Goal: Task Accomplishment & Management: Manage account settings

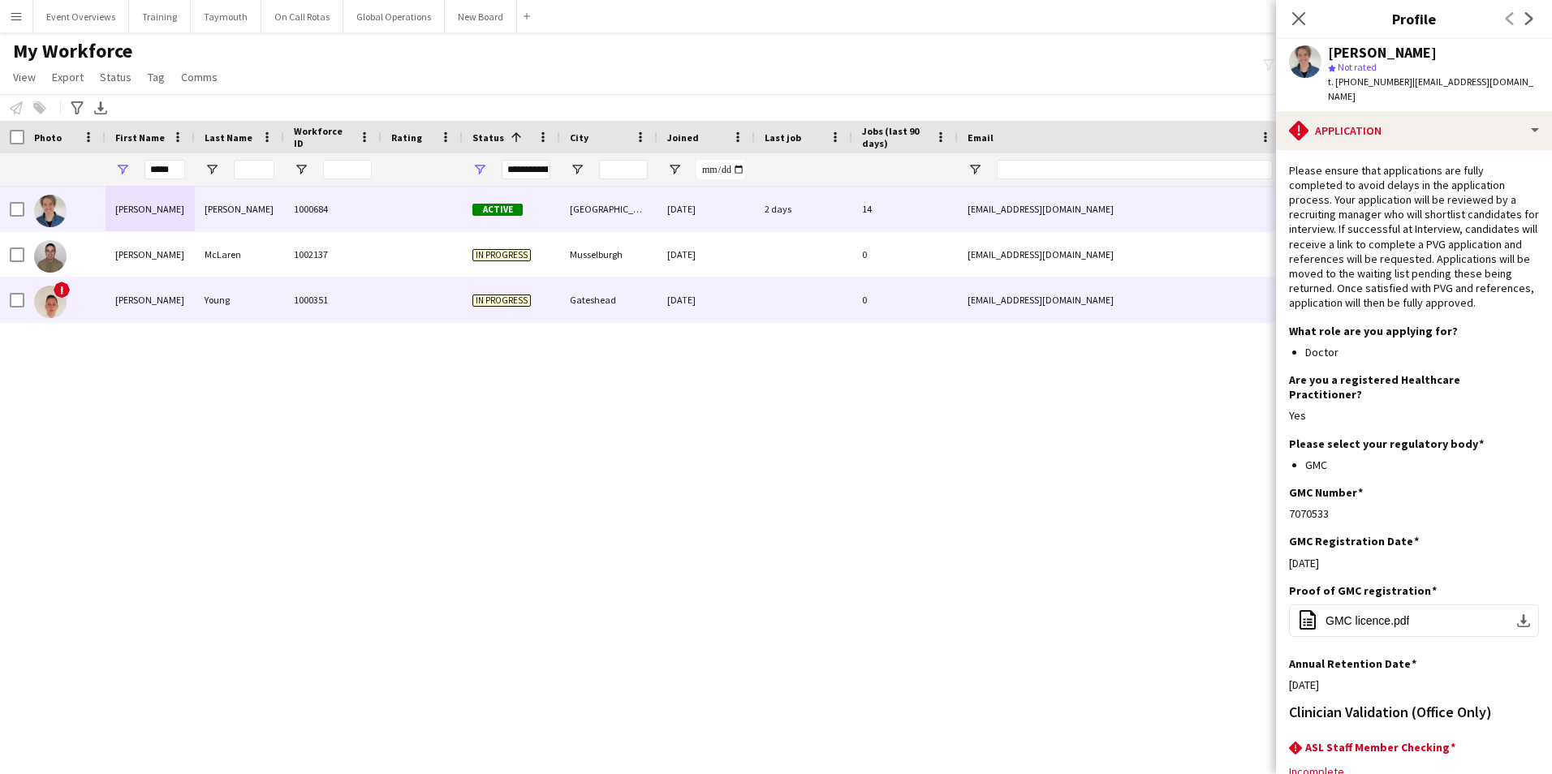
scroll to position [81, 0]
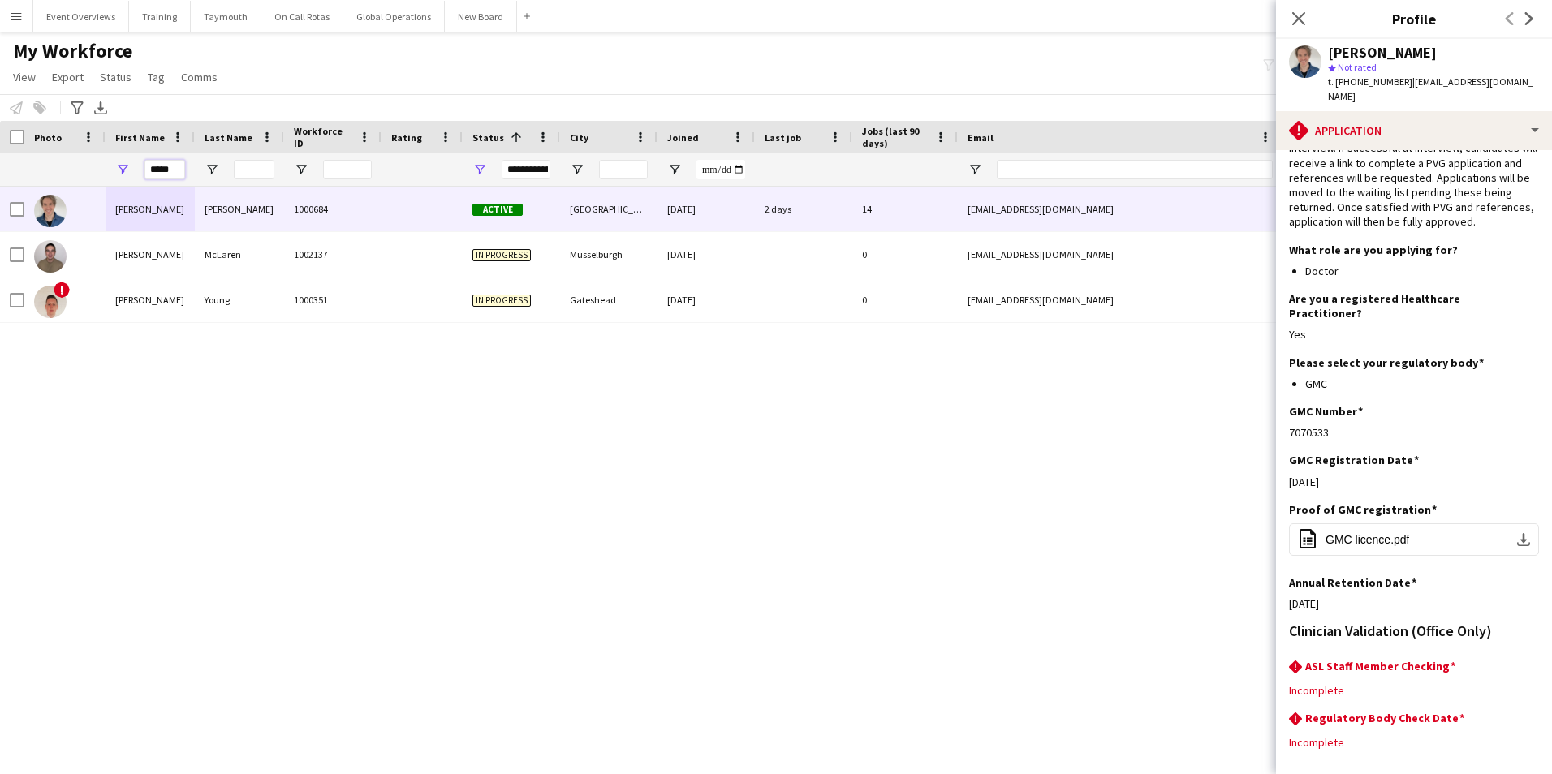
click at [174, 170] on input "*****" at bounding box center [164, 169] width 41 height 19
type input "*"
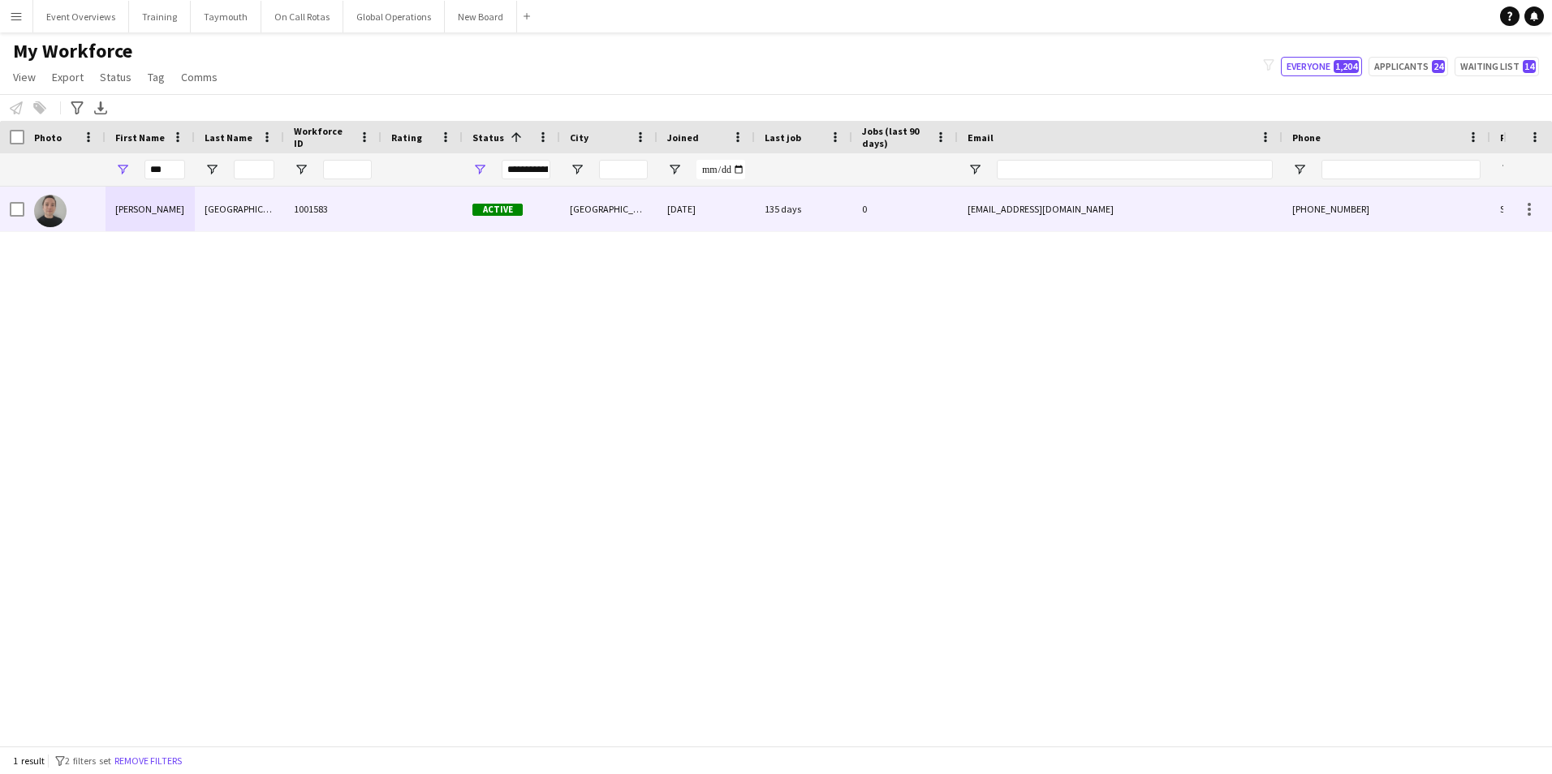
click at [136, 212] on div "[PERSON_NAME]" at bounding box center [150, 209] width 89 height 45
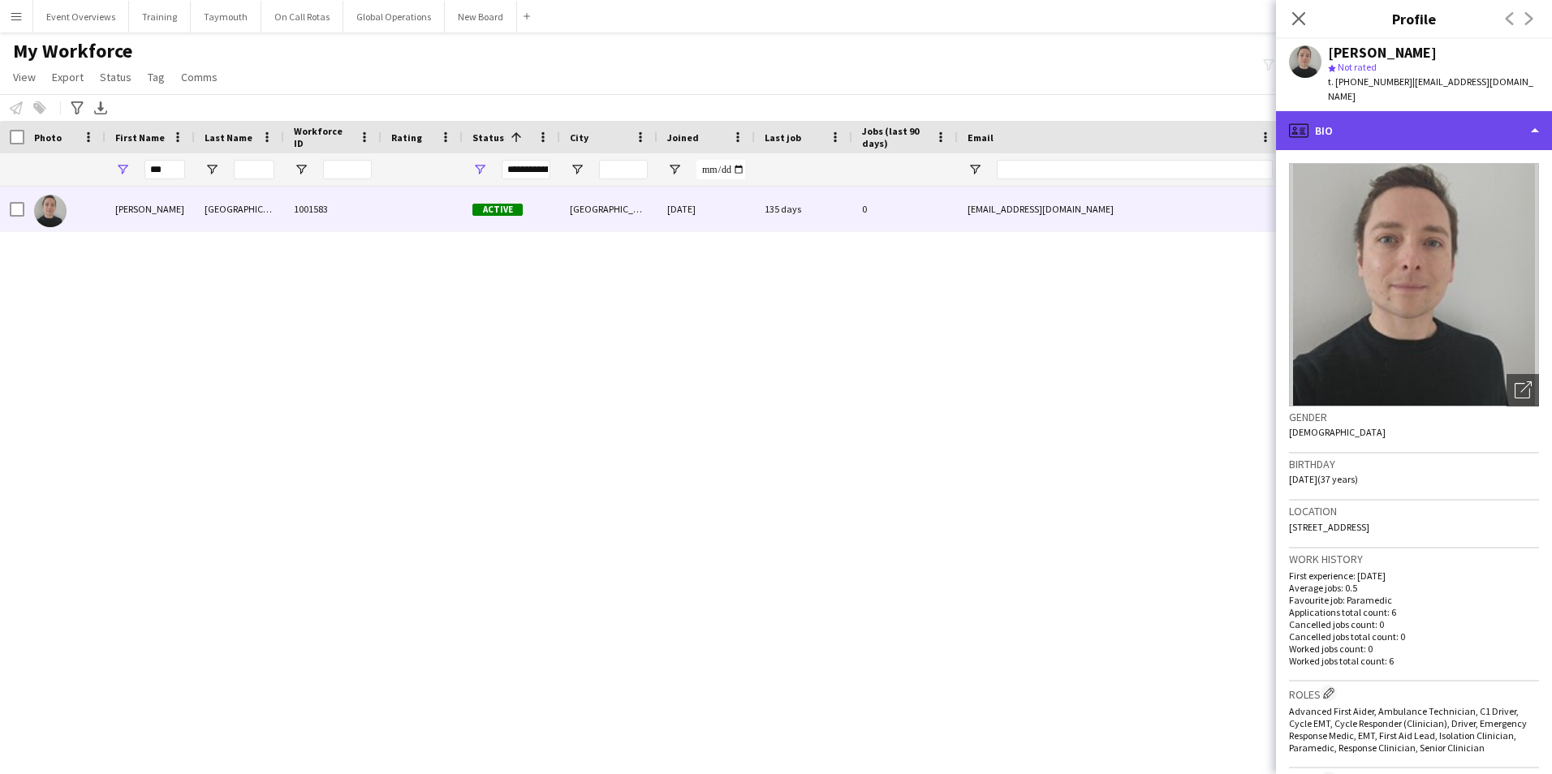
click at [1374, 118] on div "profile Bio" at bounding box center [1414, 130] width 276 height 39
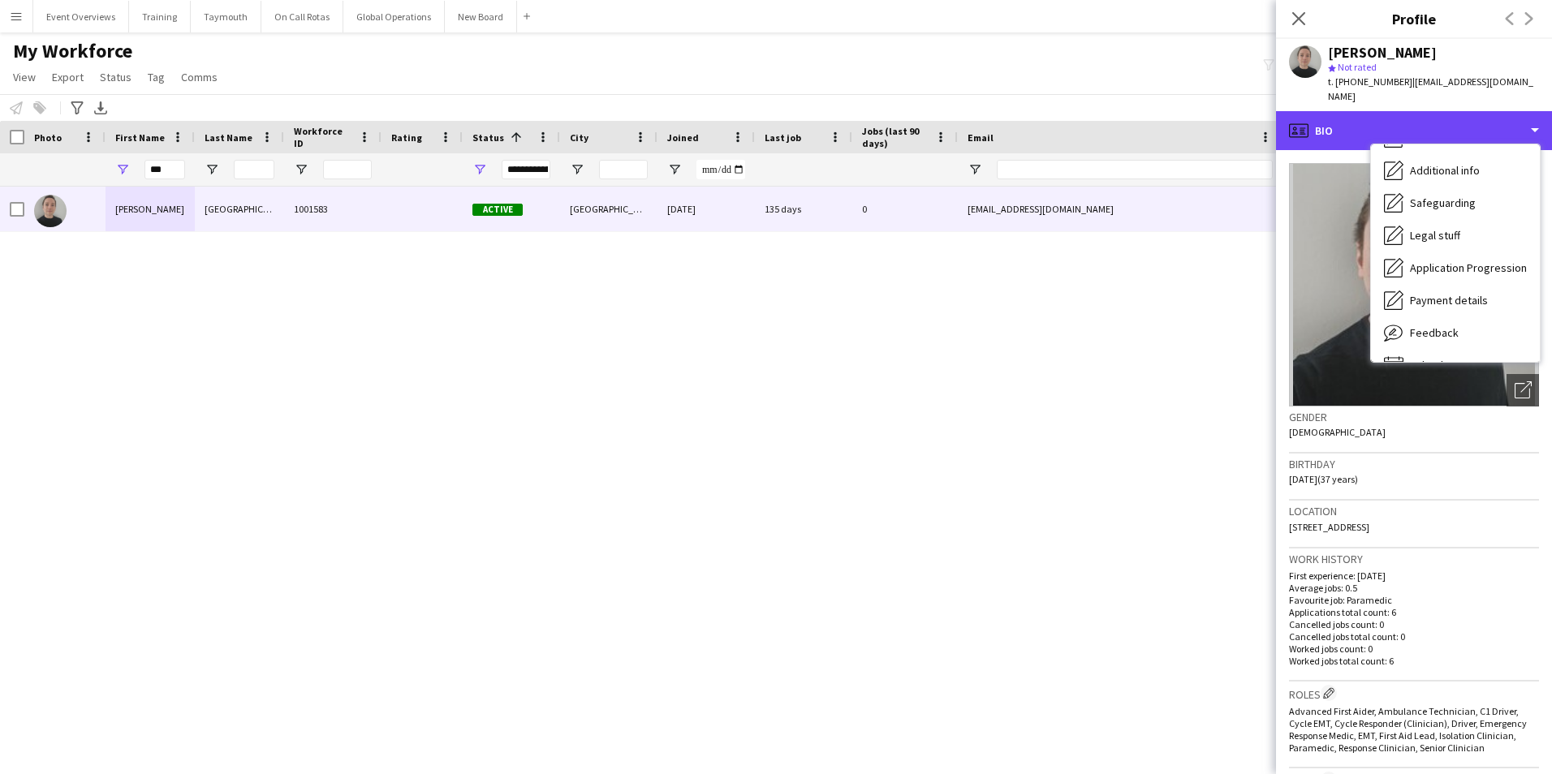
scroll to position [282, 0]
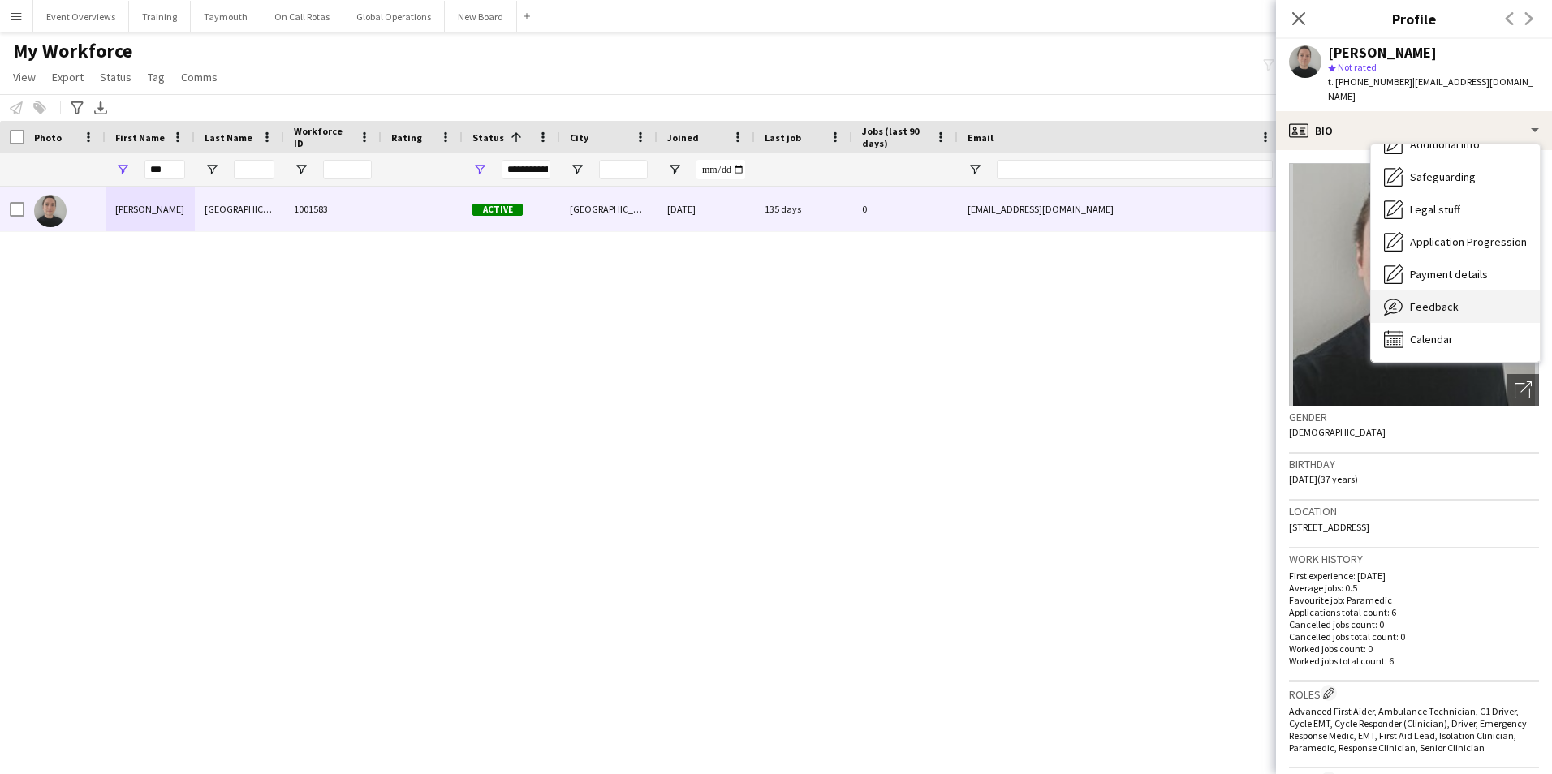
click at [1410, 299] on span "Feedback" at bounding box center [1434, 306] width 49 height 15
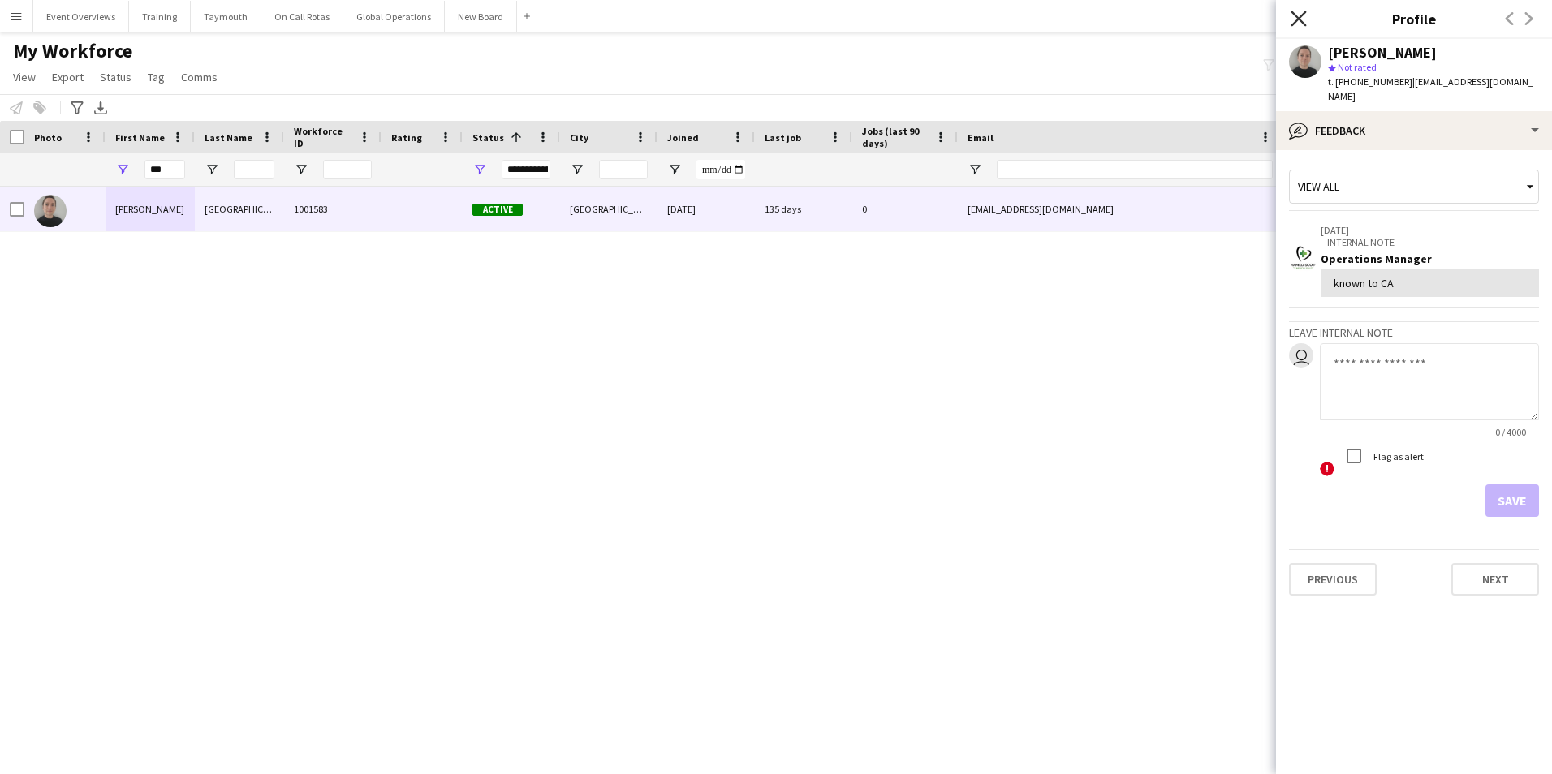
click at [1292, 11] on icon at bounding box center [1297, 18] width 15 height 15
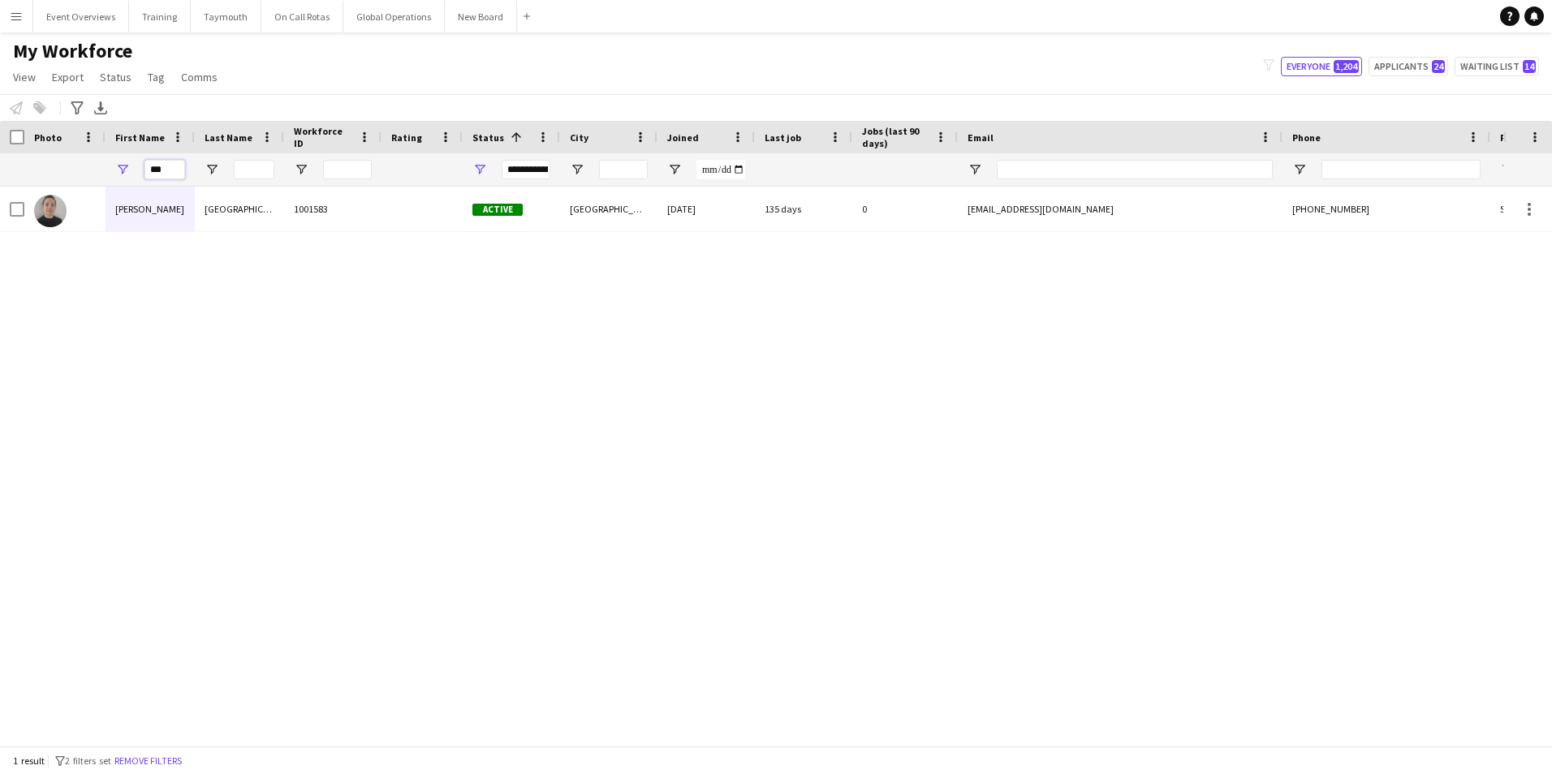
click at [177, 174] on input "***" at bounding box center [164, 169] width 41 height 19
type input "*"
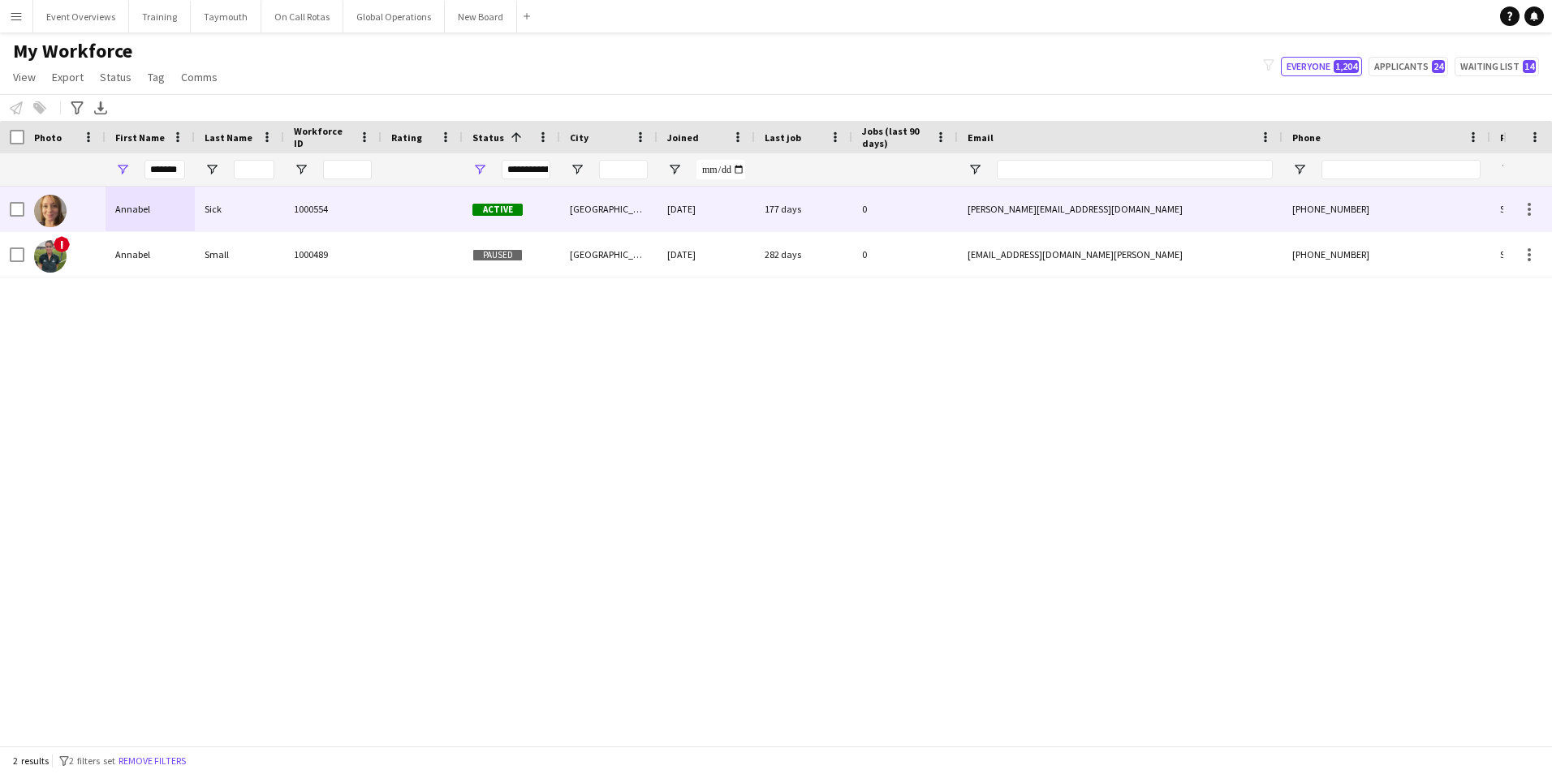
click at [123, 207] on div "Annabel" at bounding box center [150, 209] width 89 height 45
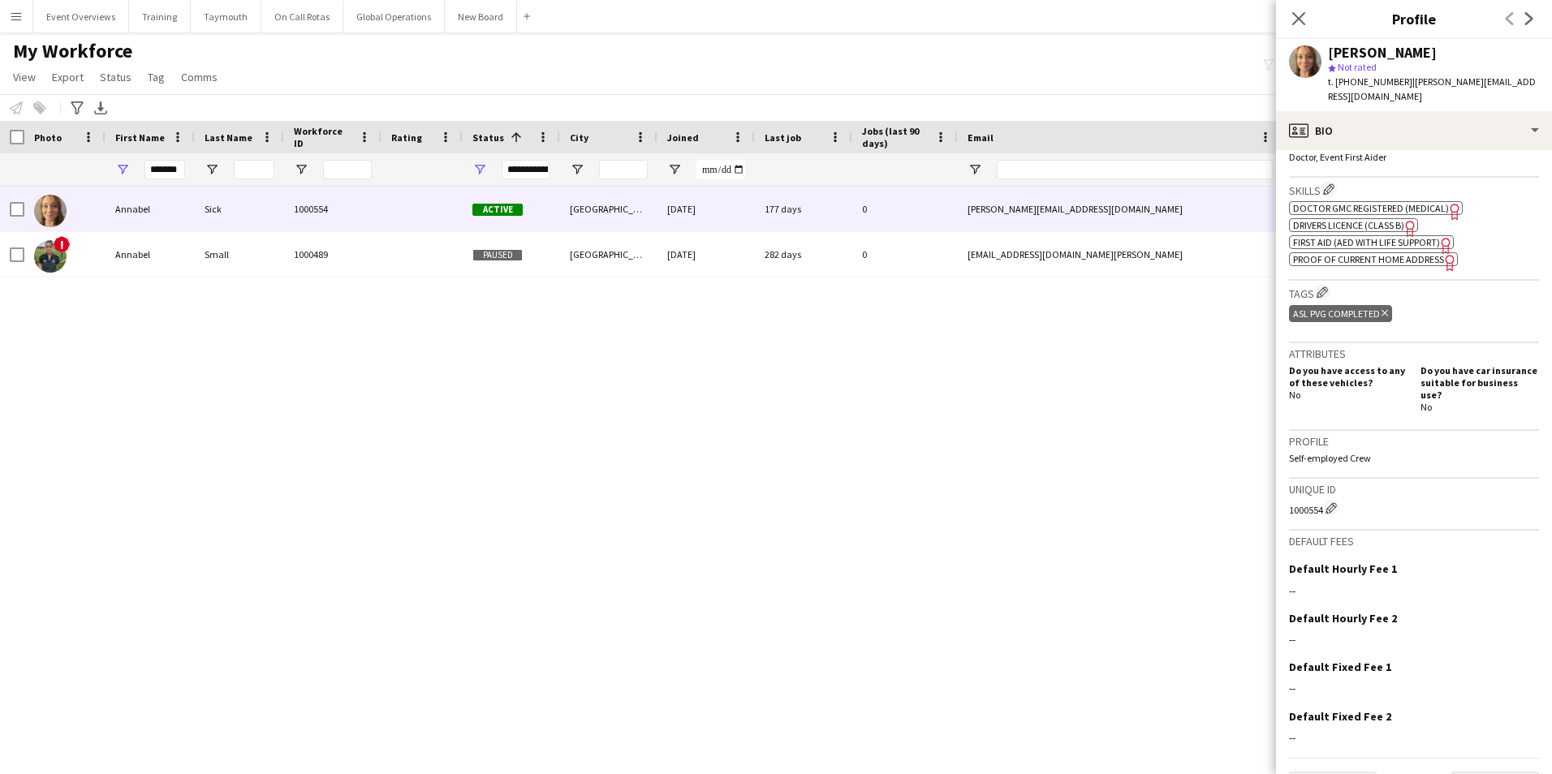
scroll to position [570, 0]
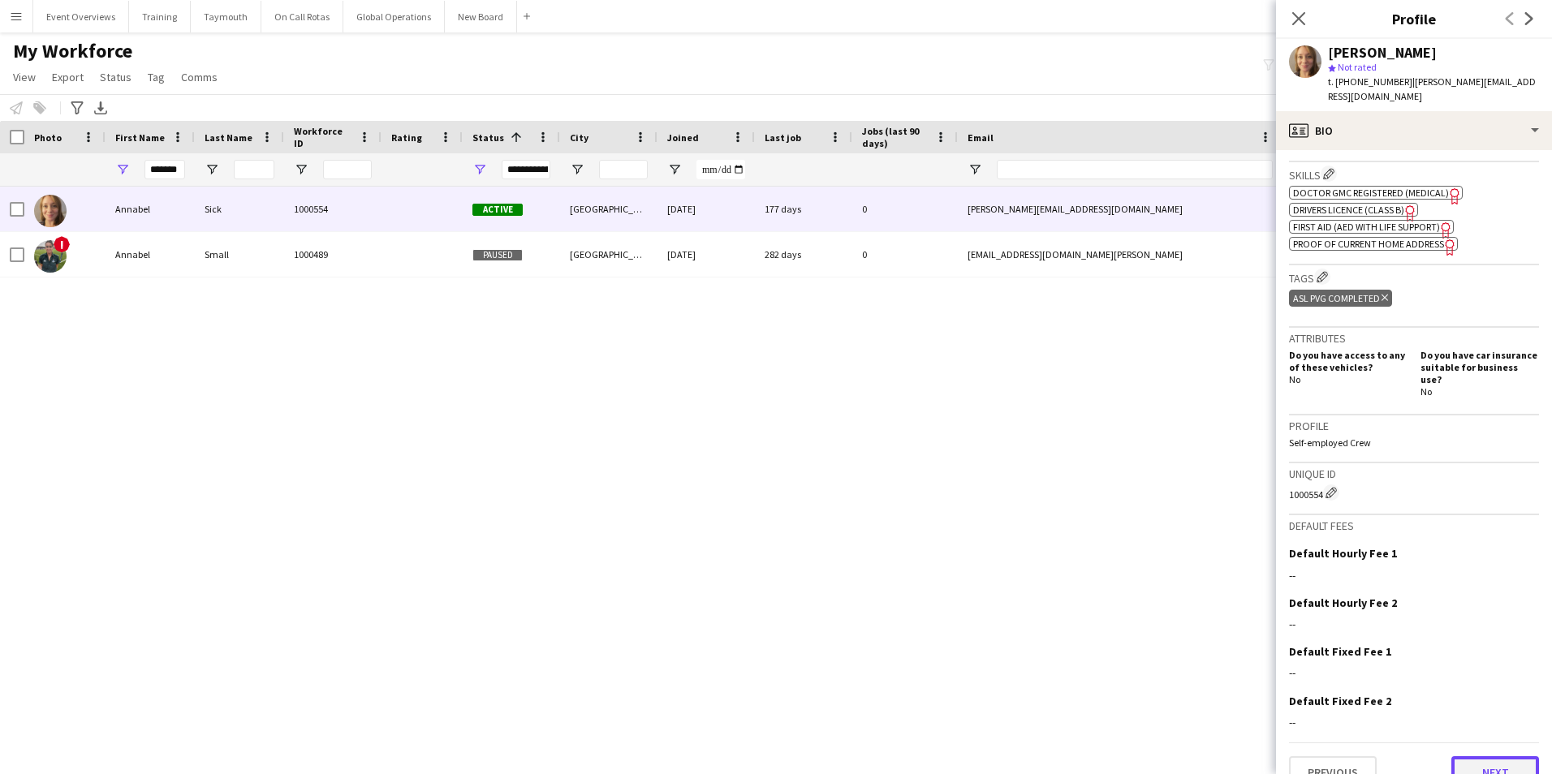
click at [1470, 756] on button "Next" at bounding box center [1495, 772] width 88 height 32
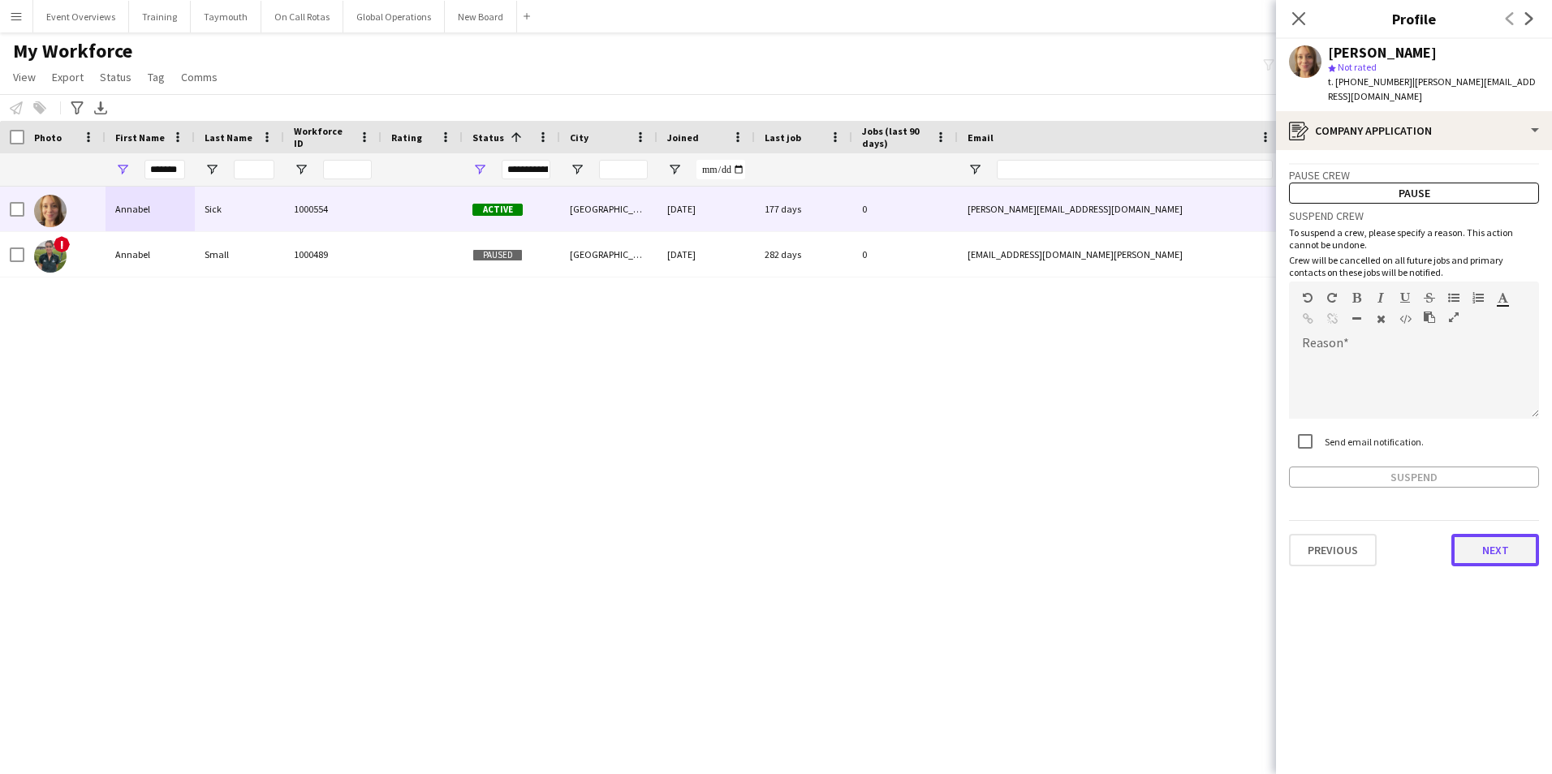
click at [1502, 546] on button "Next" at bounding box center [1495, 550] width 88 height 32
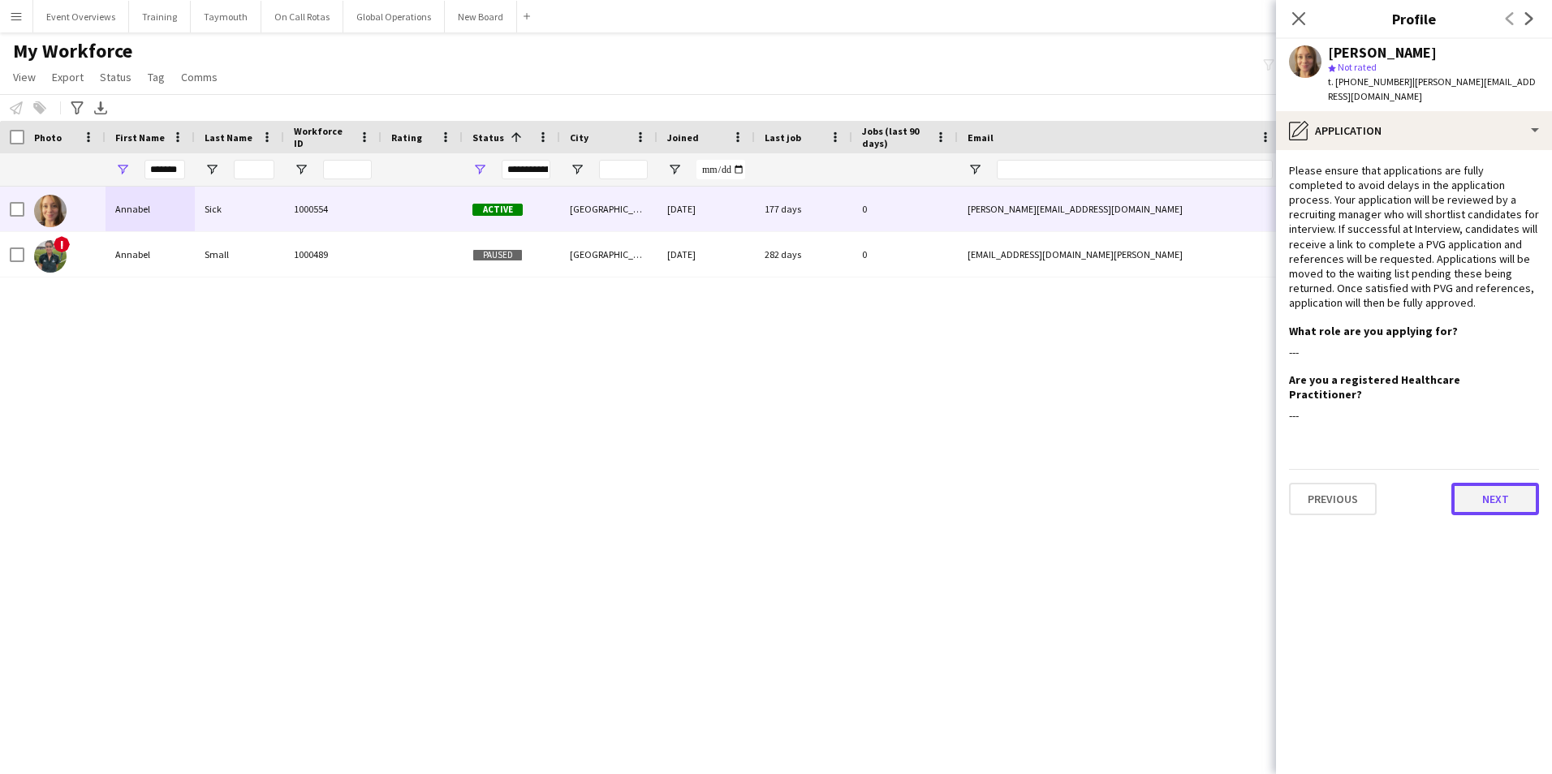
click at [1501, 483] on button "Next" at bounding box center [1495, 499] width 88 height 32
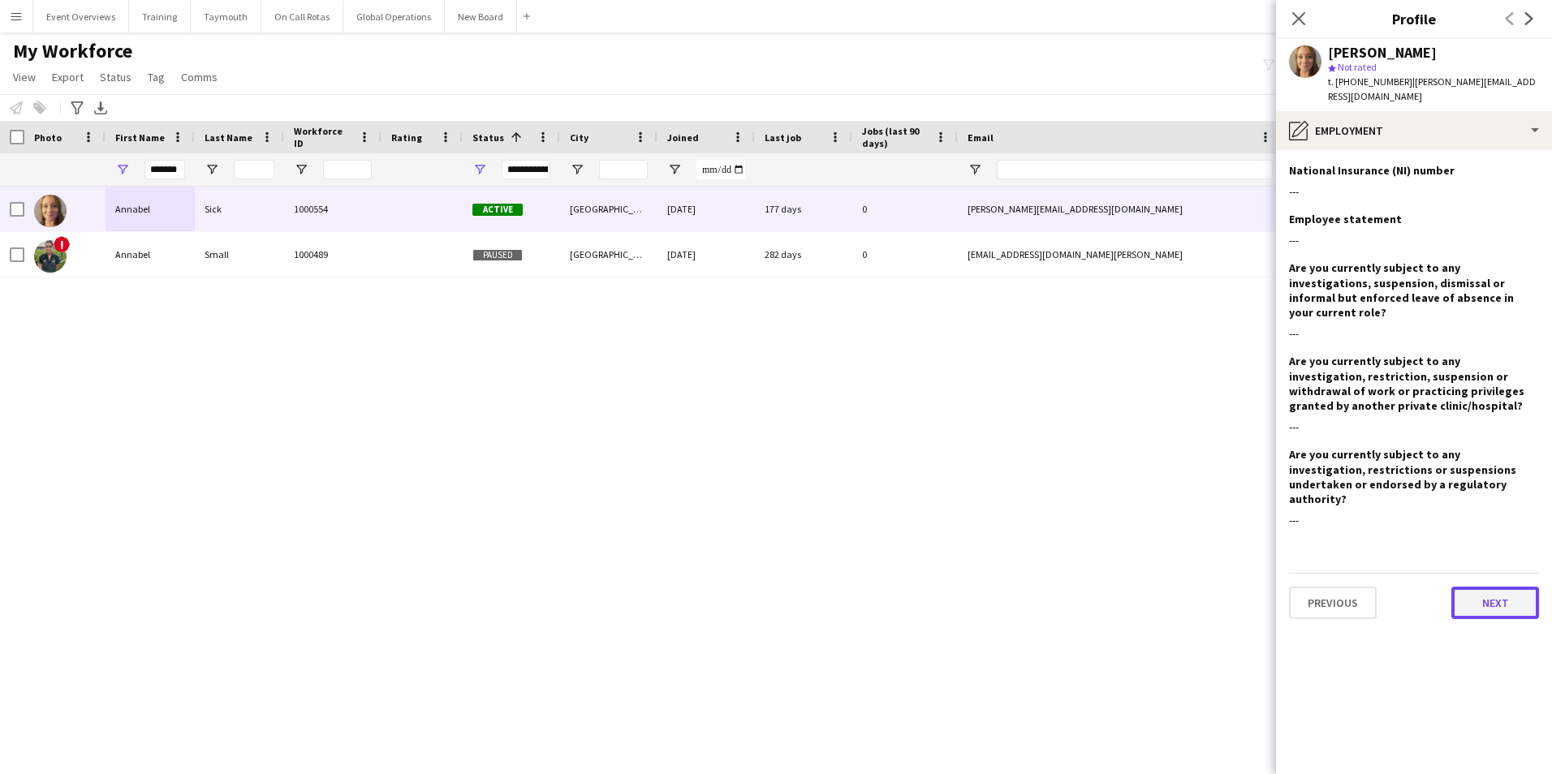
click at [1501, 587] on button "Next" at bounding box center [1495, 603] width 88 height 32
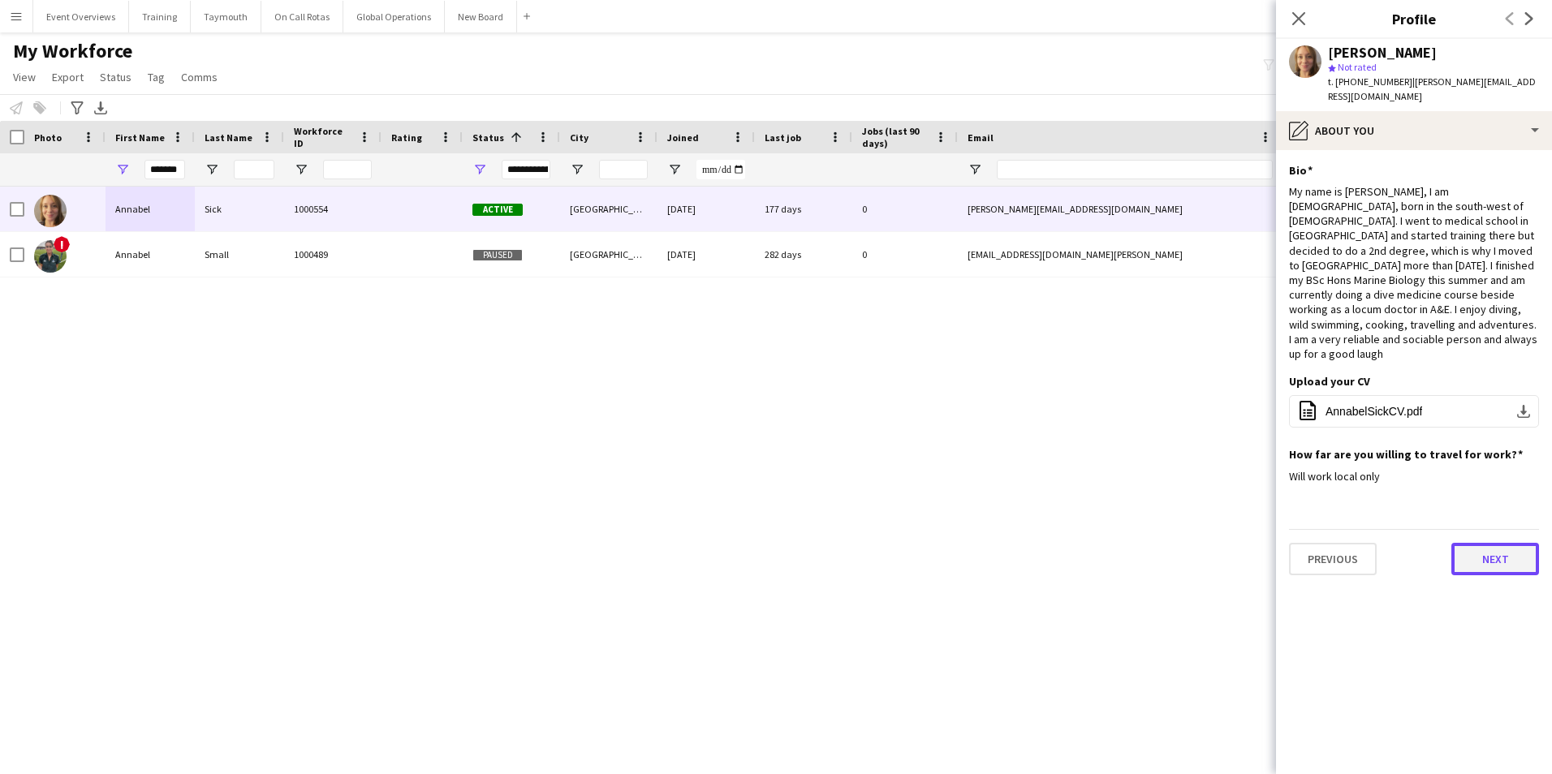
click at [1504, 543] on button "Next" at bounding box center [1495, 559] width 88 height 32
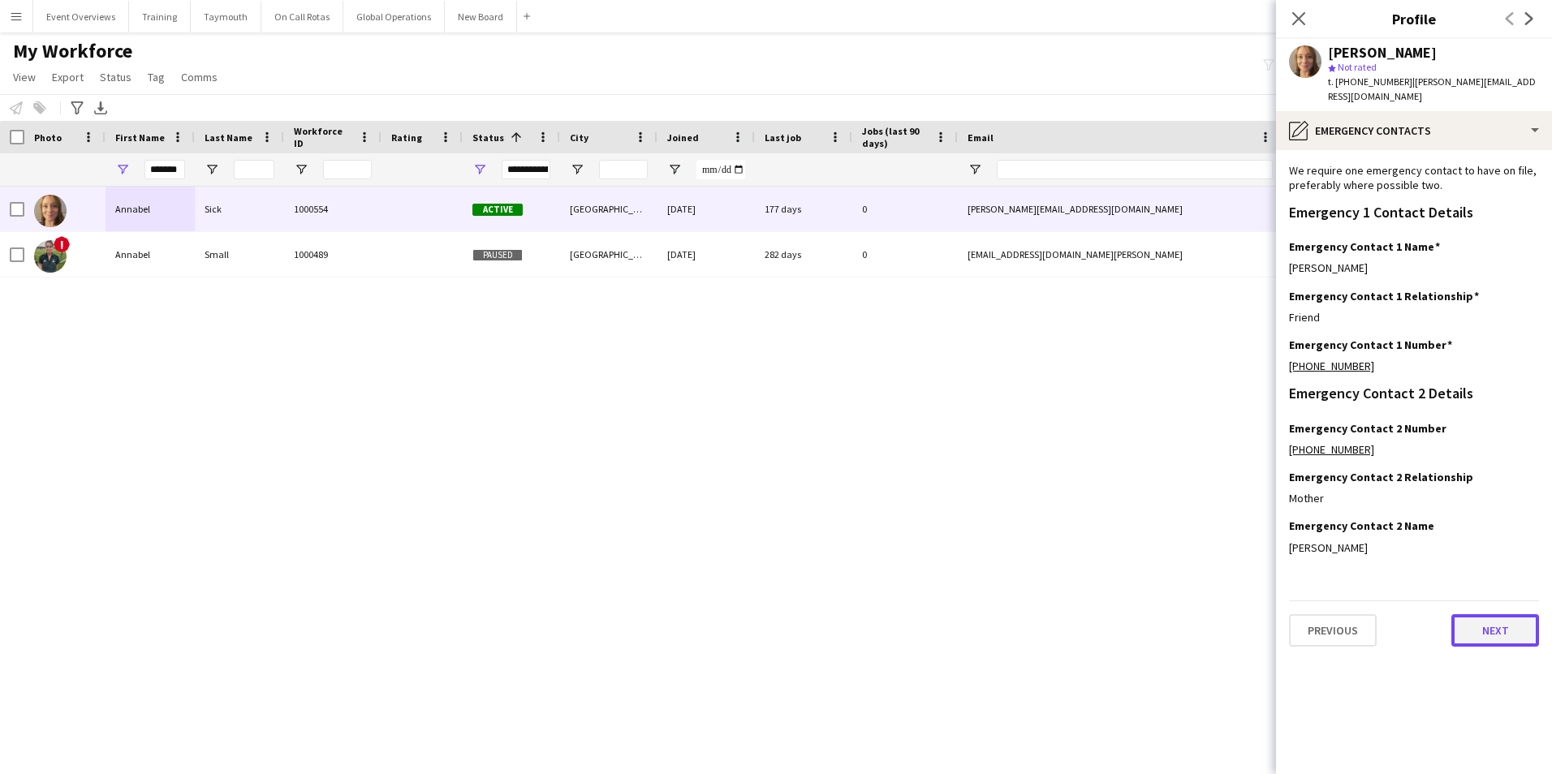
click at [1486, 618] on button "Next" at bounding box center [1495, 630] width 88 height 32
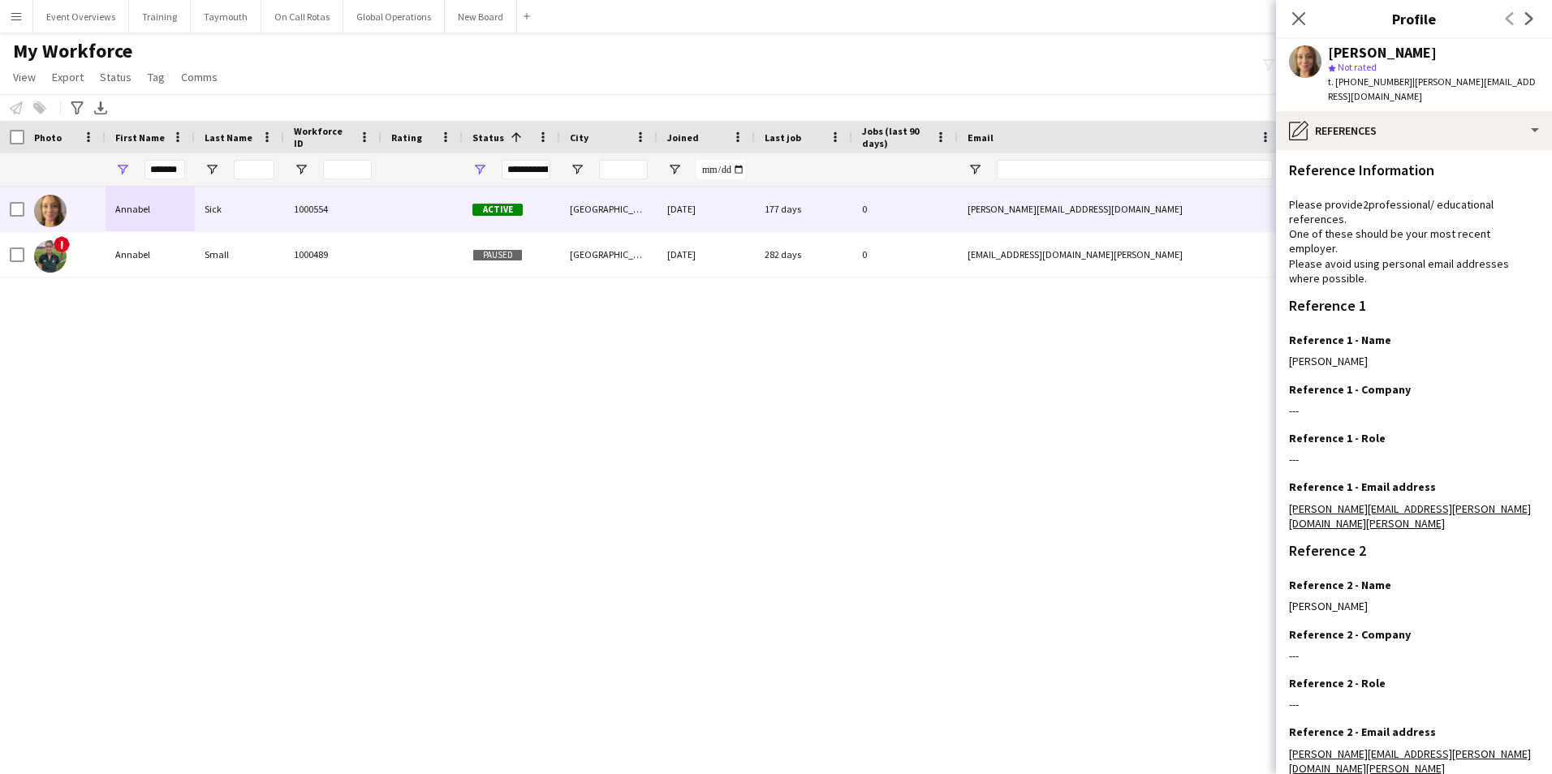
scroll to position [194, 0]
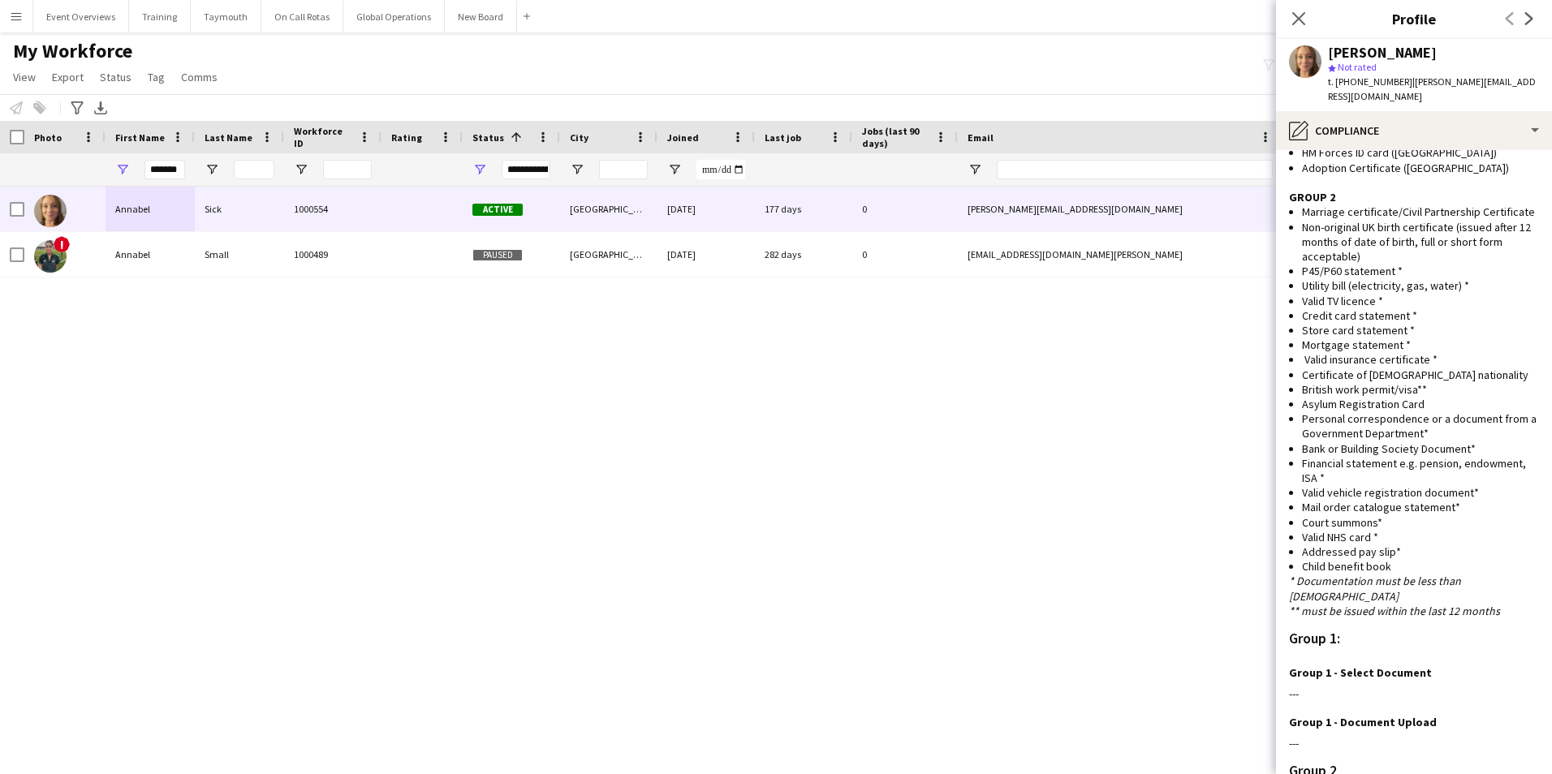
scroll to position [1165, 0]
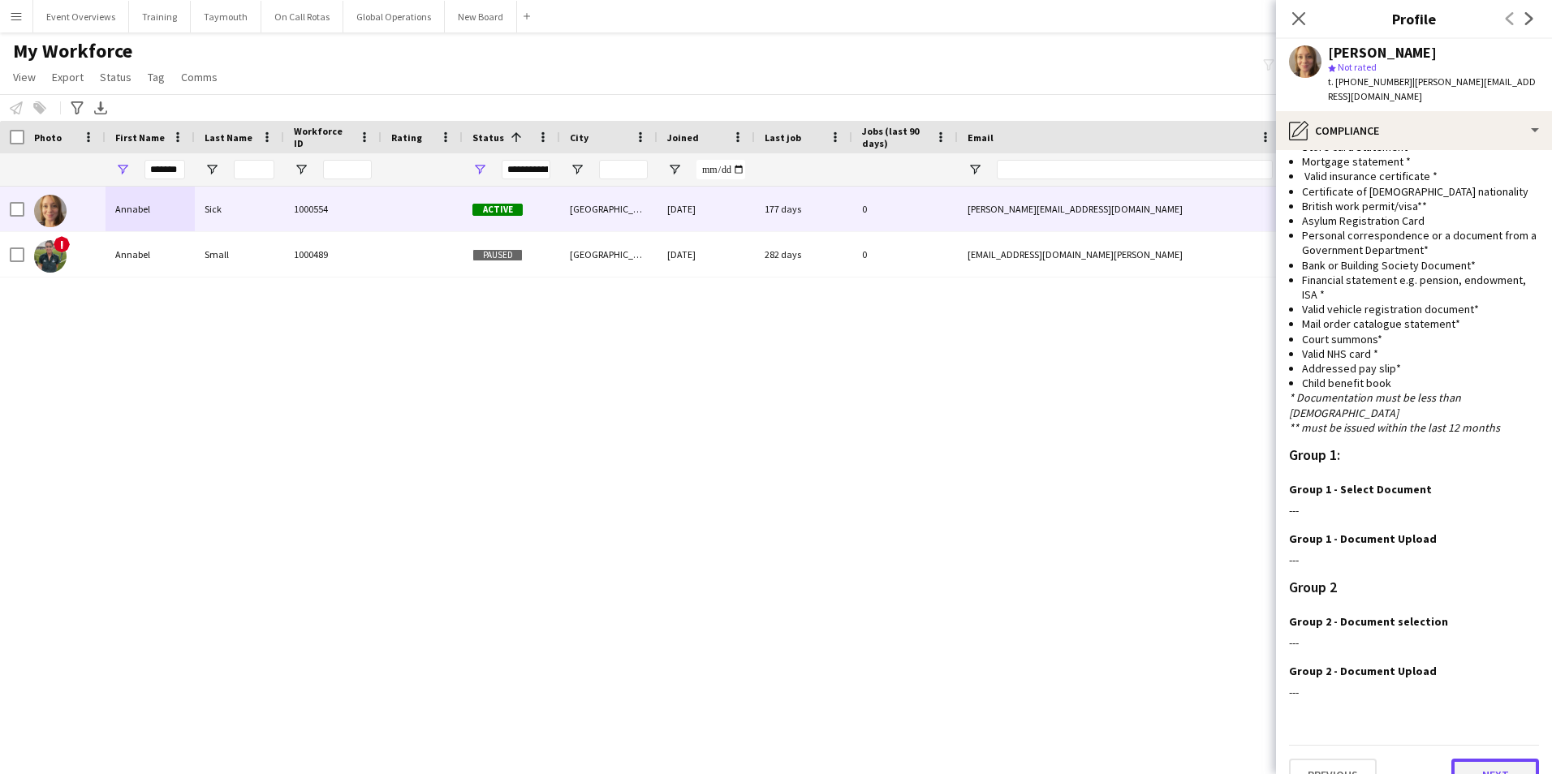
click at [1458, 759] on button "Next" at bounding box center [1495, 775] width 88 height 32
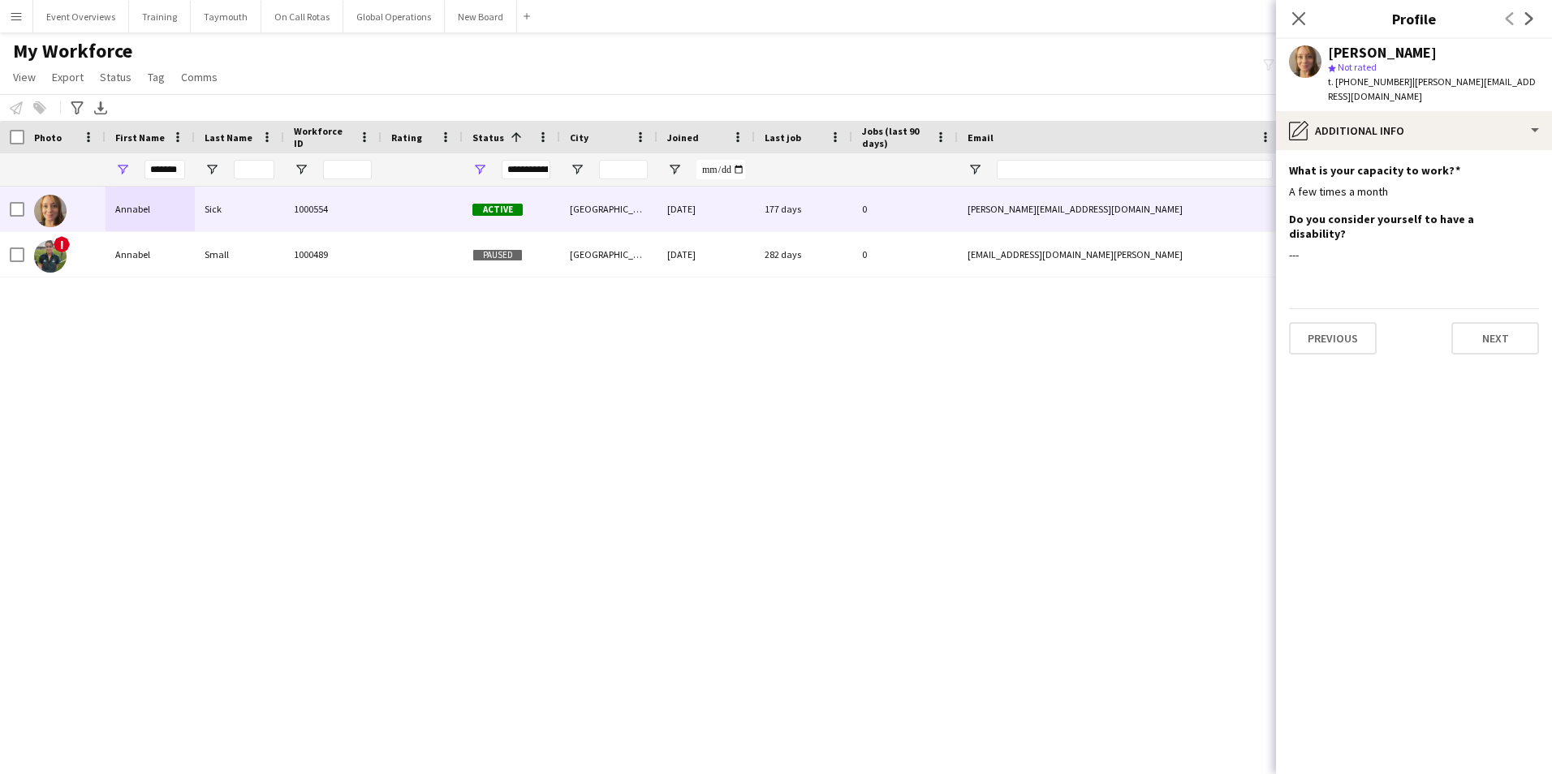
scroll to position [0, 0]
click at [1480, 322] on button "Next" at bounding box center [1495, 338] width 88 height 32
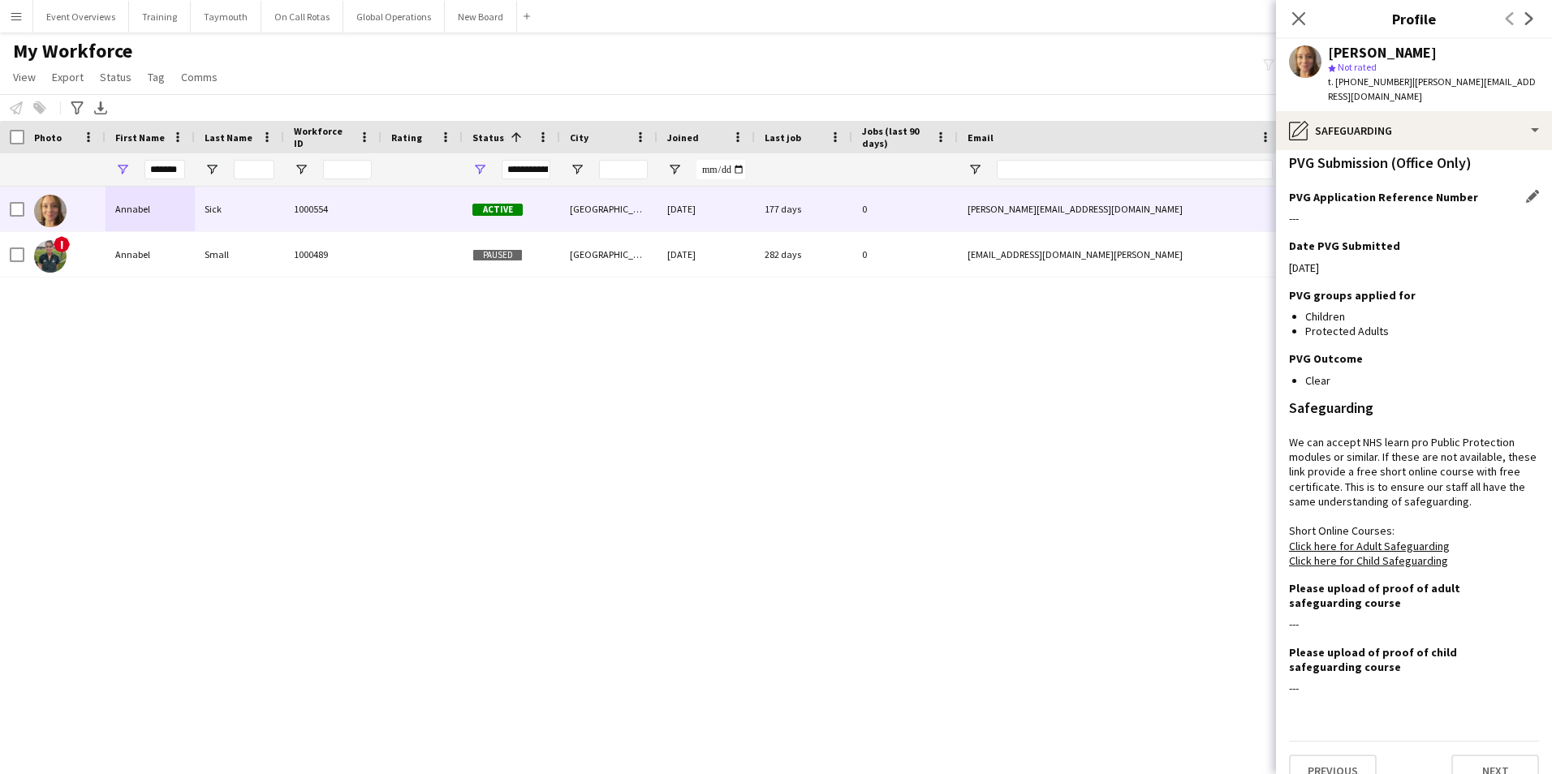
scroll to position [278, 0]
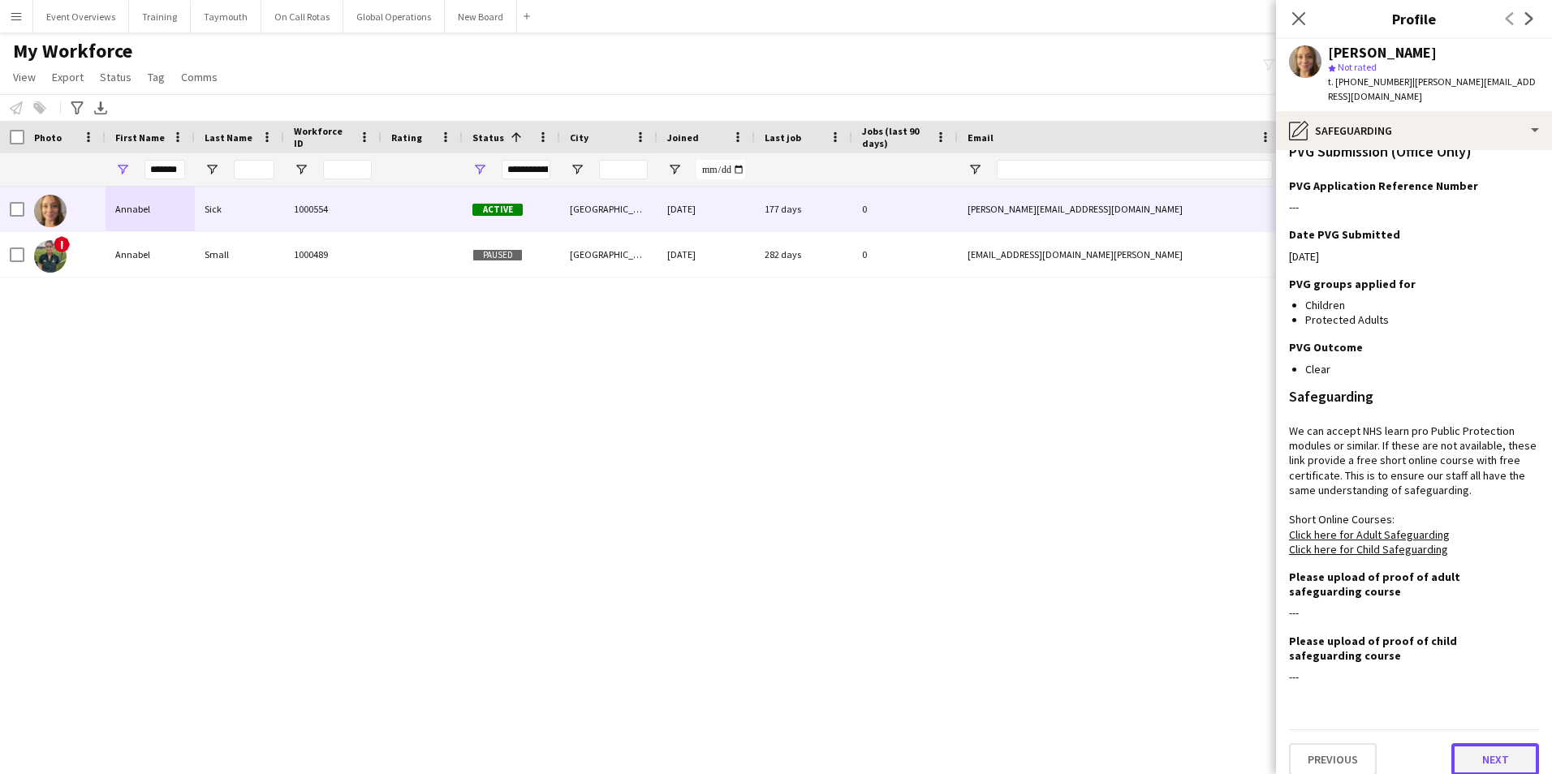
click at [1489, 743] on button "Next" at bounding box center [1495, 759] width 88 height 32
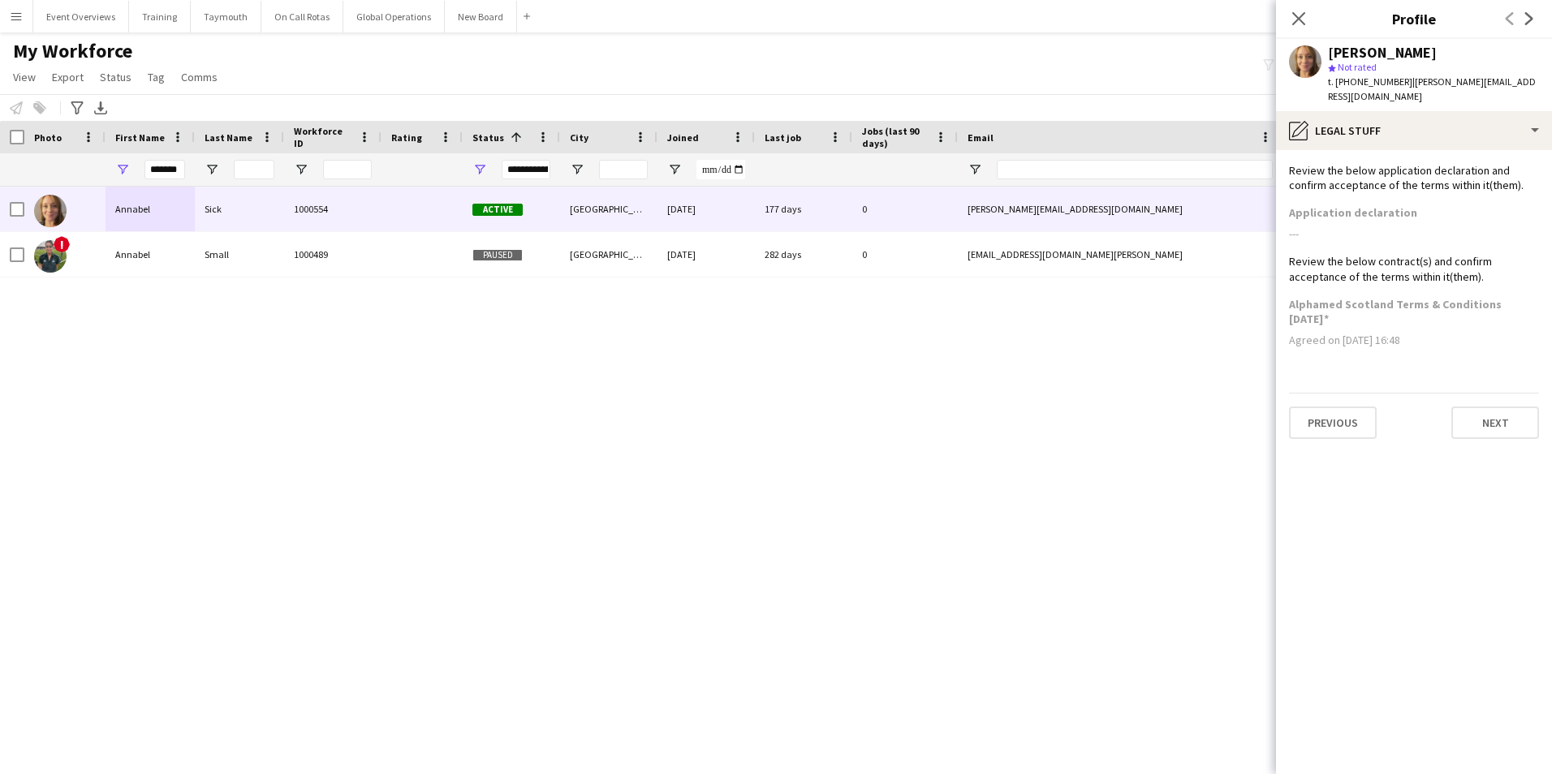
scroll to position [0, 0]
click at [1484, 409] on button "Next" at bounding box center [1495, 423] width 88 height 32
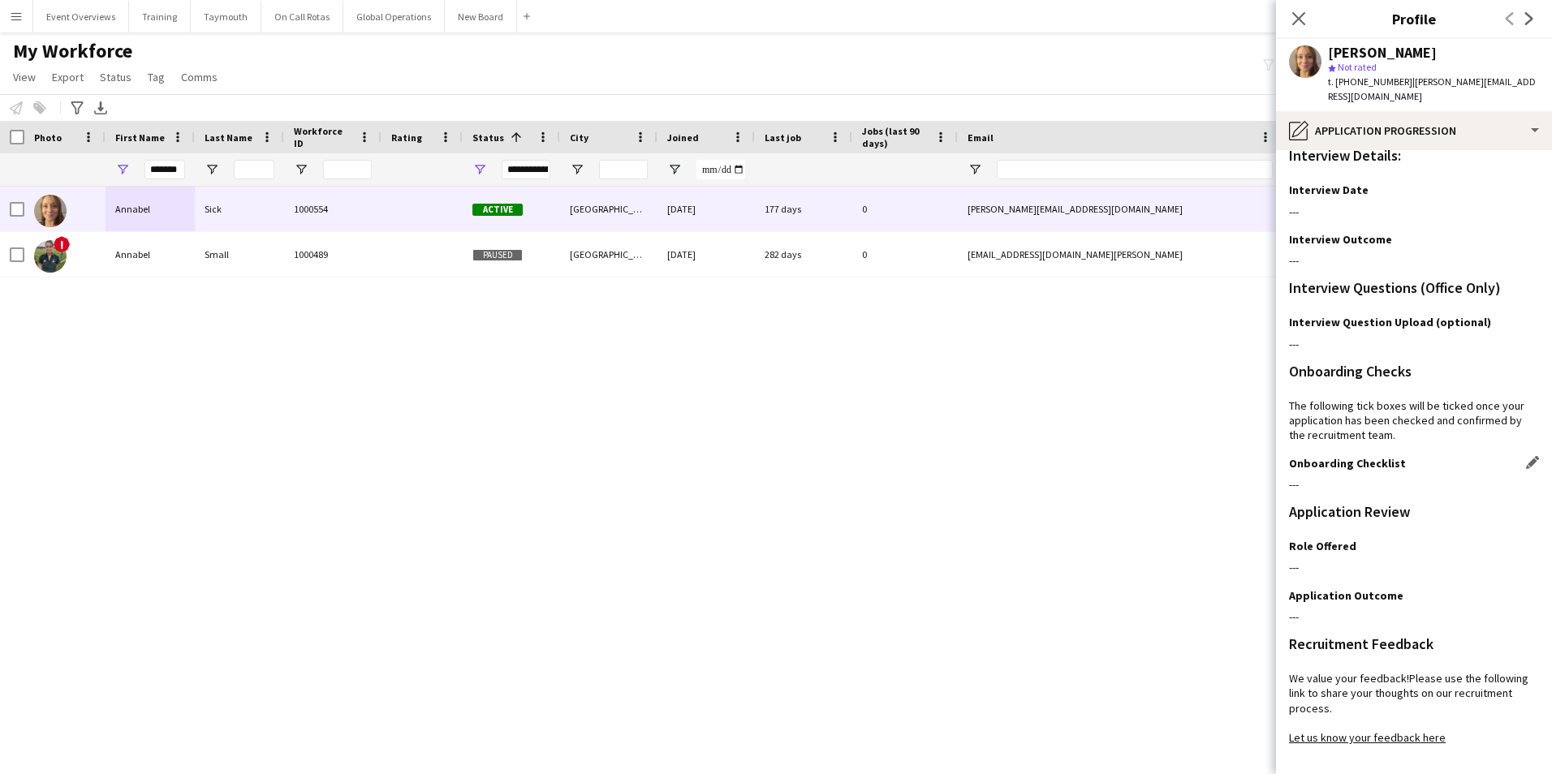
scroll to position [132, 0]
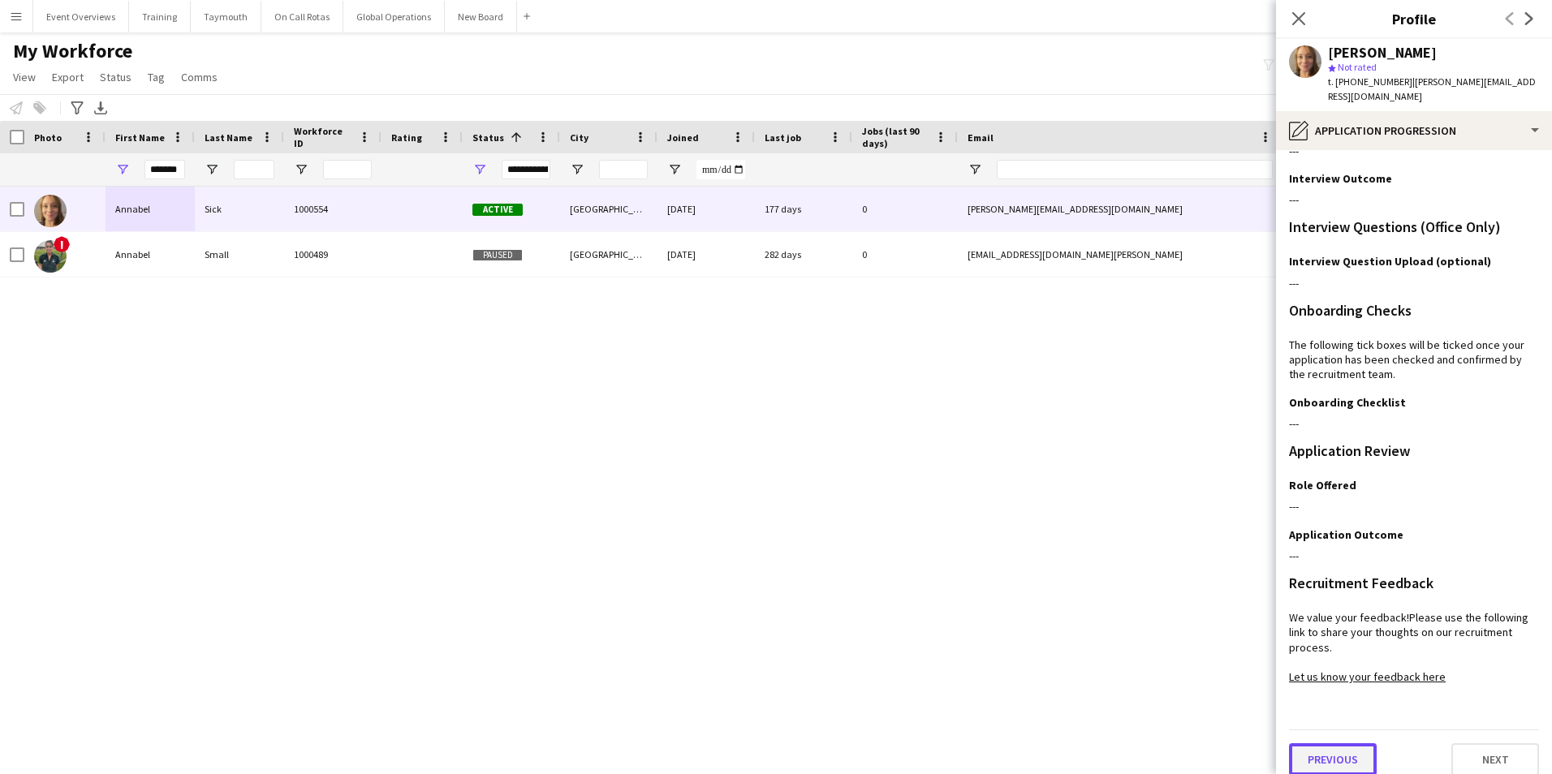
click at [1321, 743] on button "Previous" at bounding box center [1333, 759] width 88 height 32
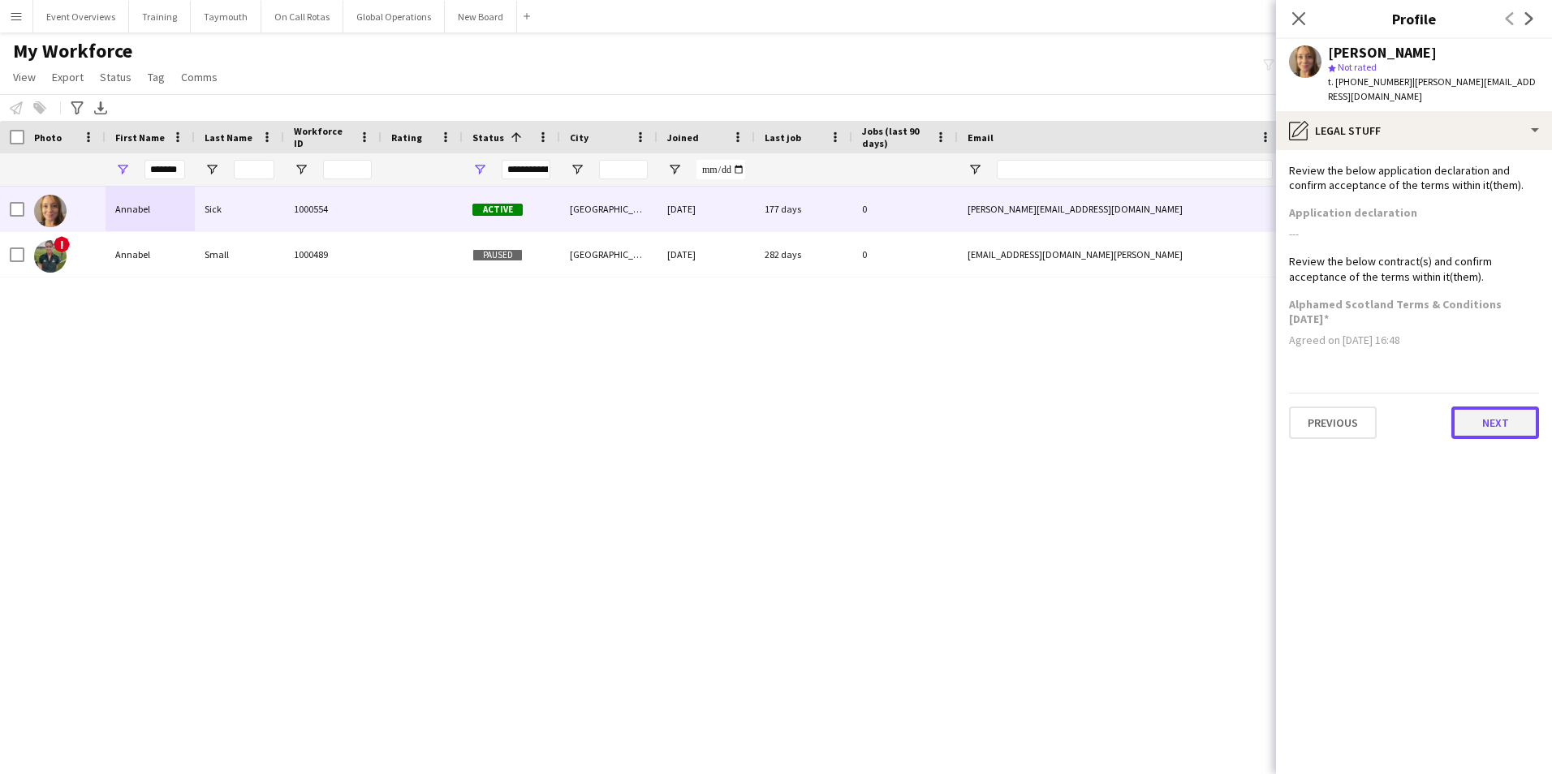
click at [1505, 420] on button "Next" at bounding box center [1495, 423] width 88 height 32
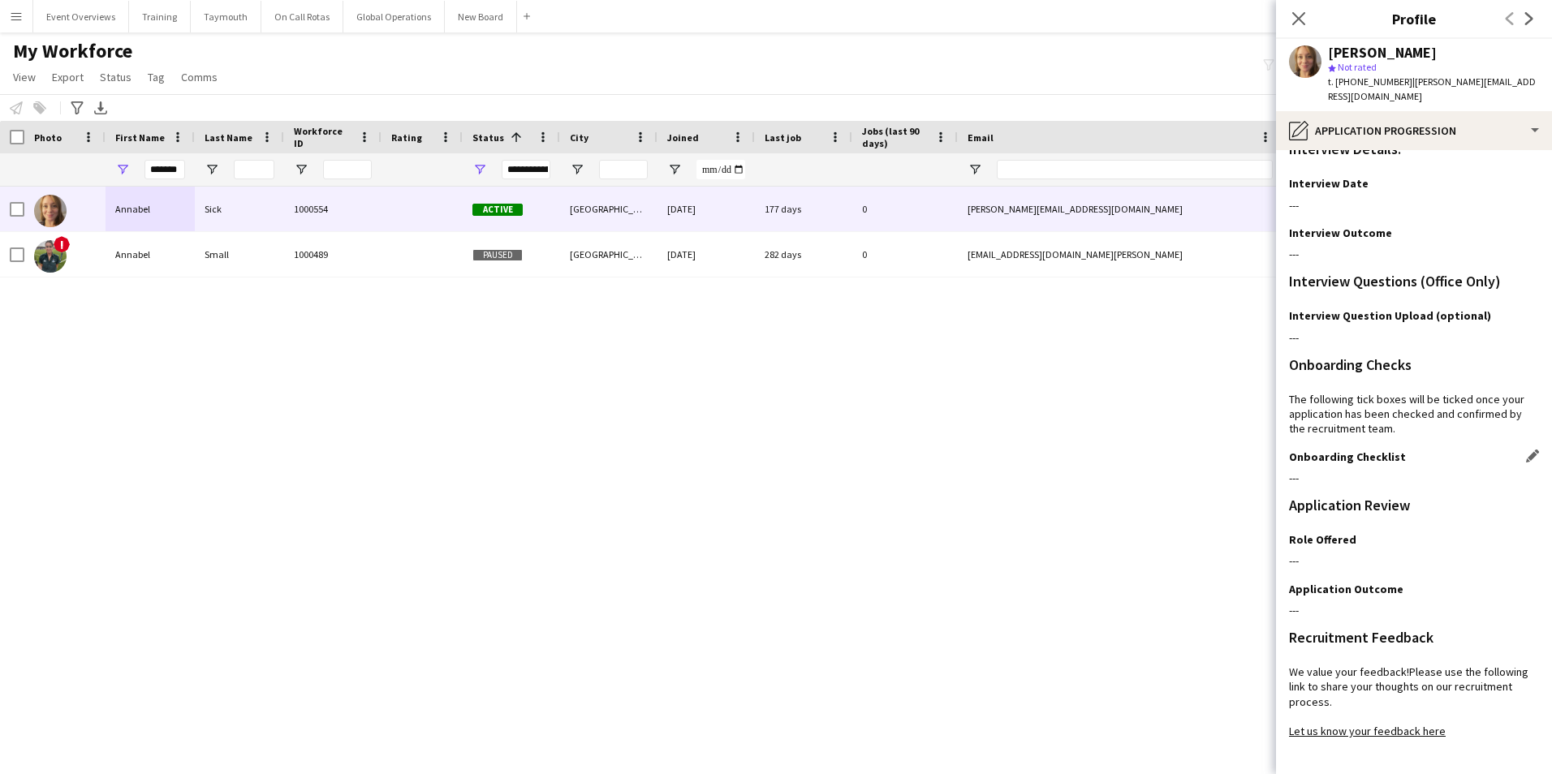
scroll to position [132, 0]
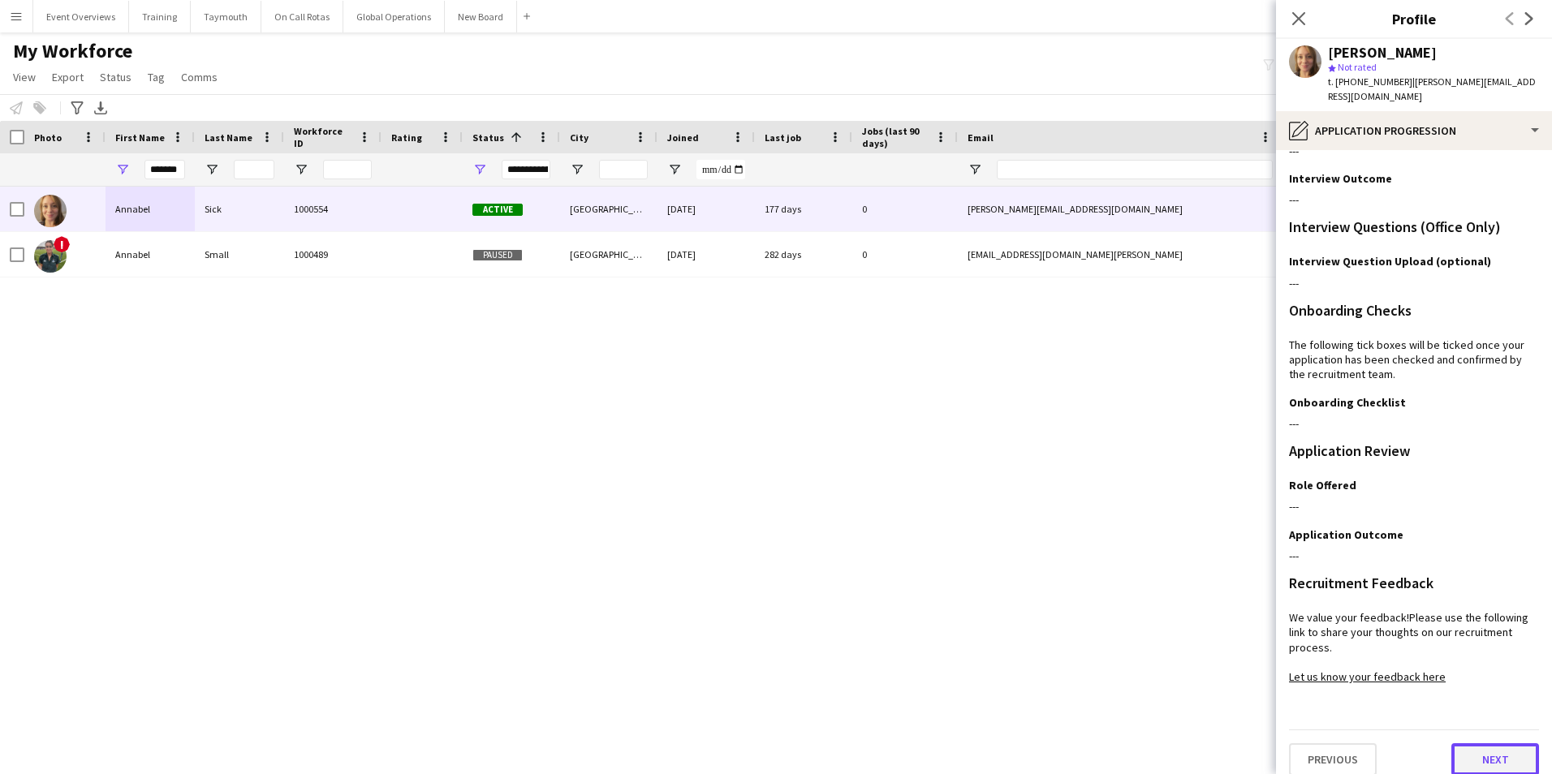
click at [1467, 745] on button "Next" at bounding box center [1495, 759] width 88 height 32
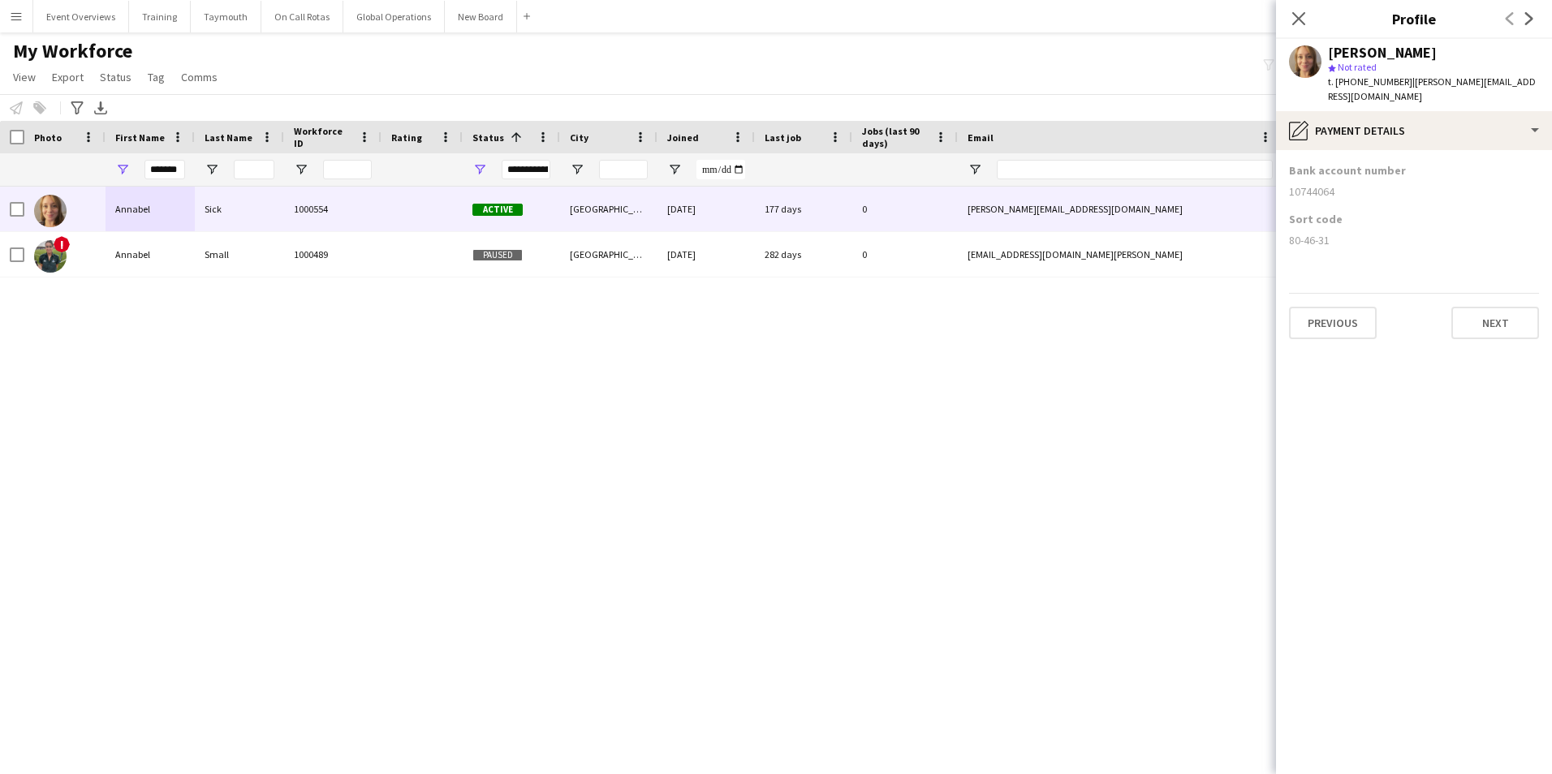
scroll to position [0, 0]
click at [1490, 318] on button "Next" at bounding box center [1495, 323] width 88 height 32
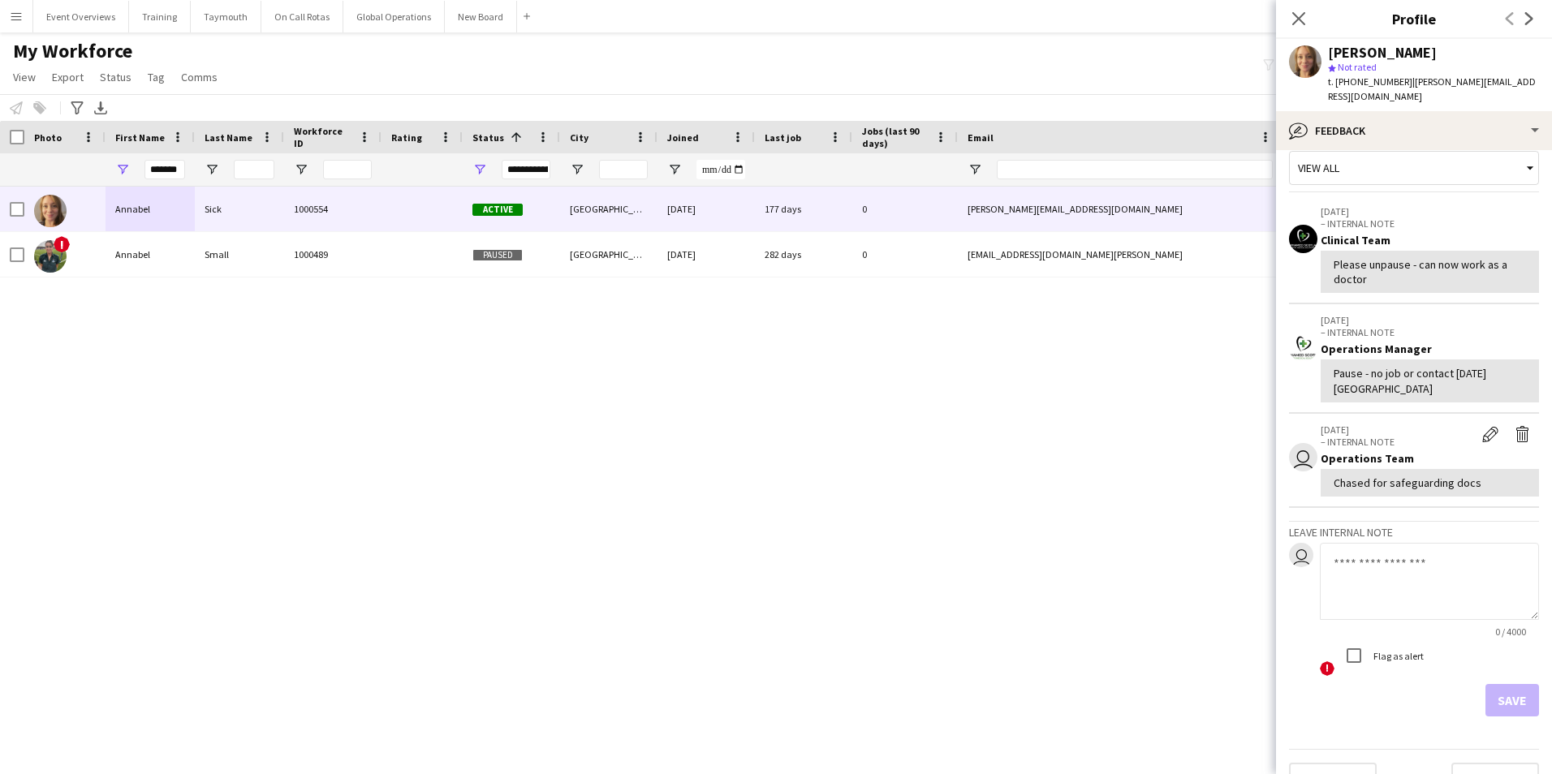
scroll to position [23, 0]
click at [1473, 759] on button "Next" at bounding box center [1495, 775] width 88 height 32
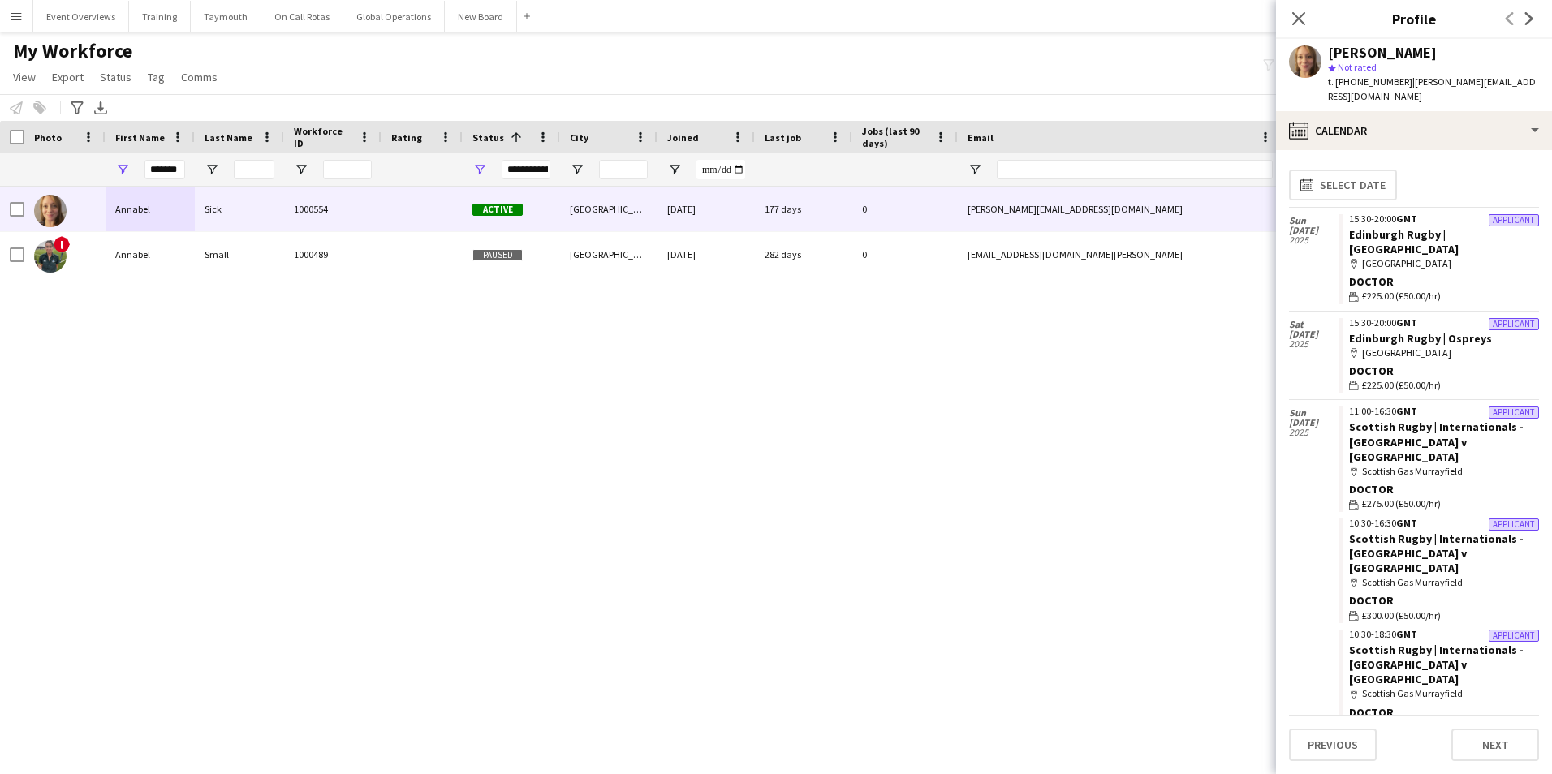
click at [186, 170] on div "*******" at bounding box center [150, 169] width 89 height 32
click at [183, 169] on input "*******" at bounding box center [164, 169] width 41 height 19
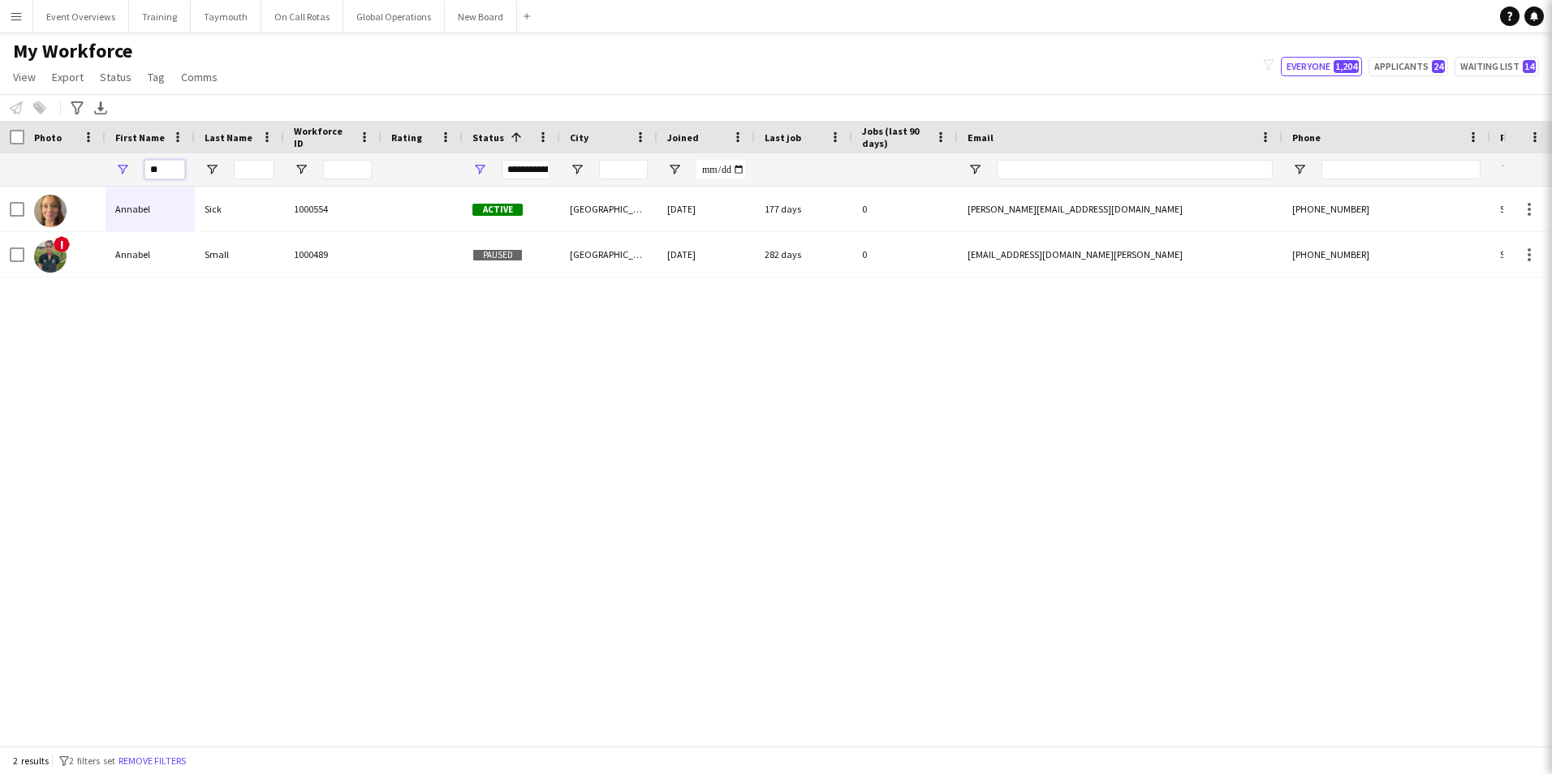
type input "*"
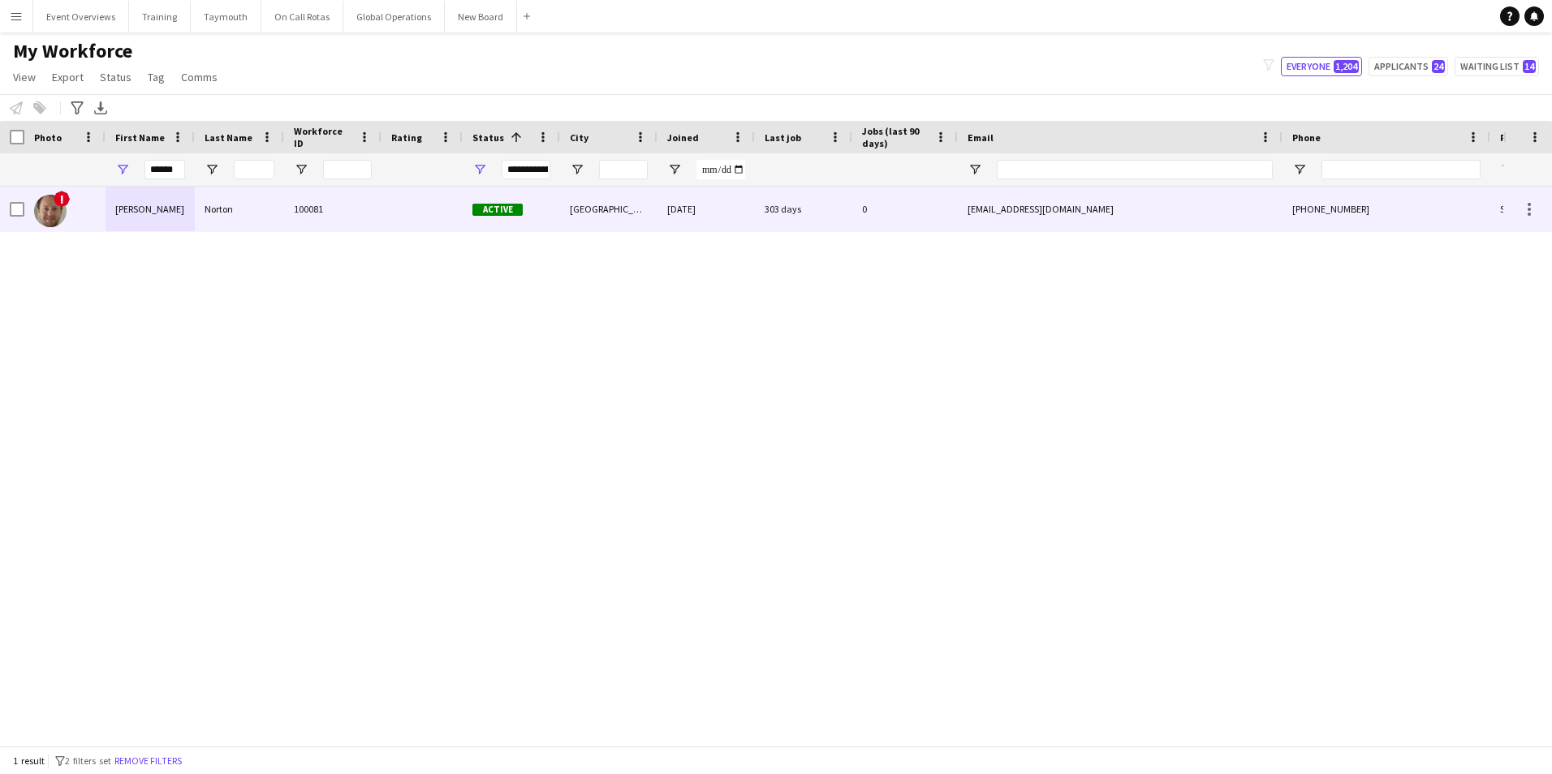
click at [137, 213] on div "[PERSON_NAME]" at bounding box center [150, 209] width 89 height 45
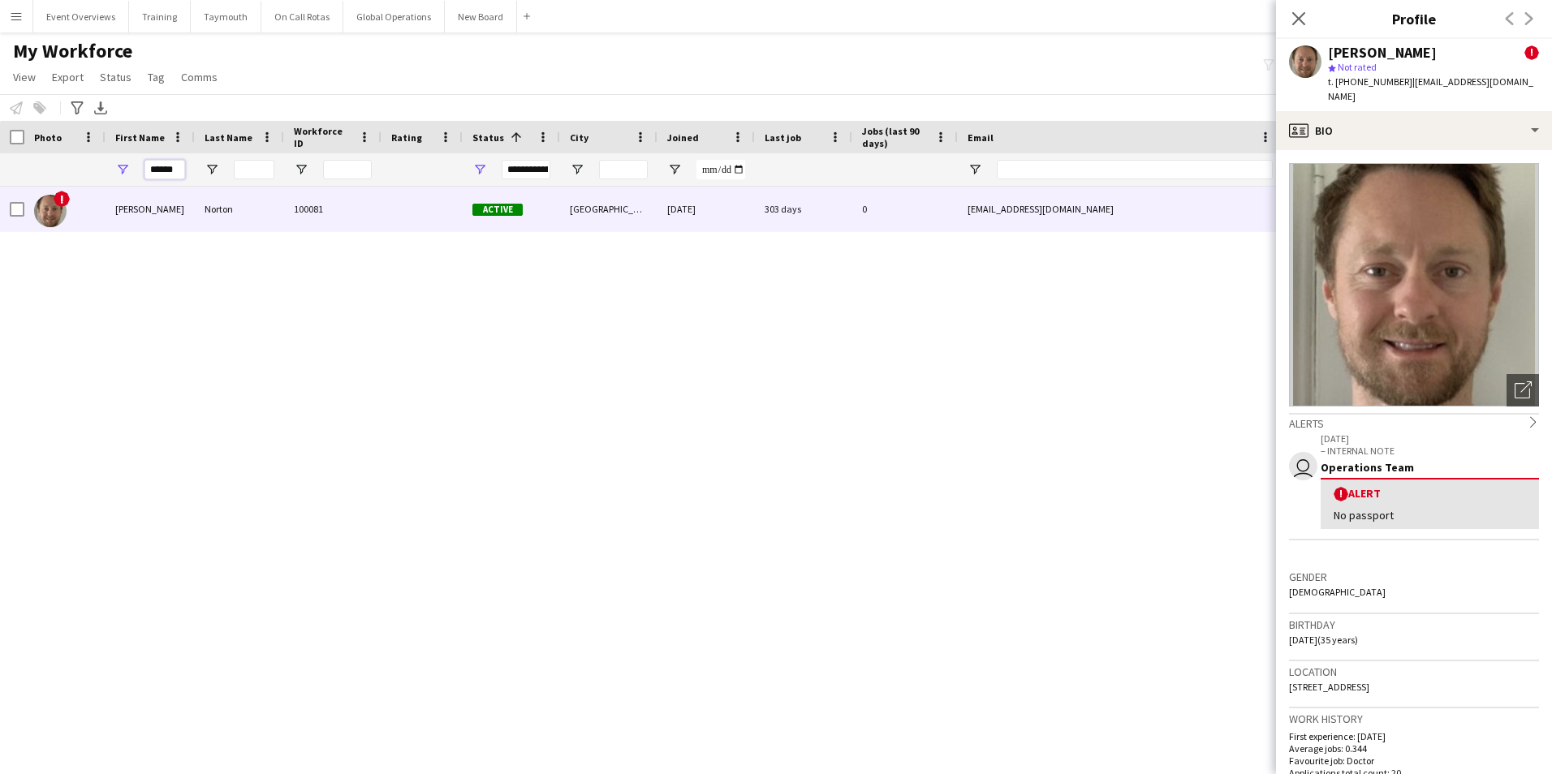
click at [175, 170] on input "******" at bounding box center [164, 169] width 41 height 19
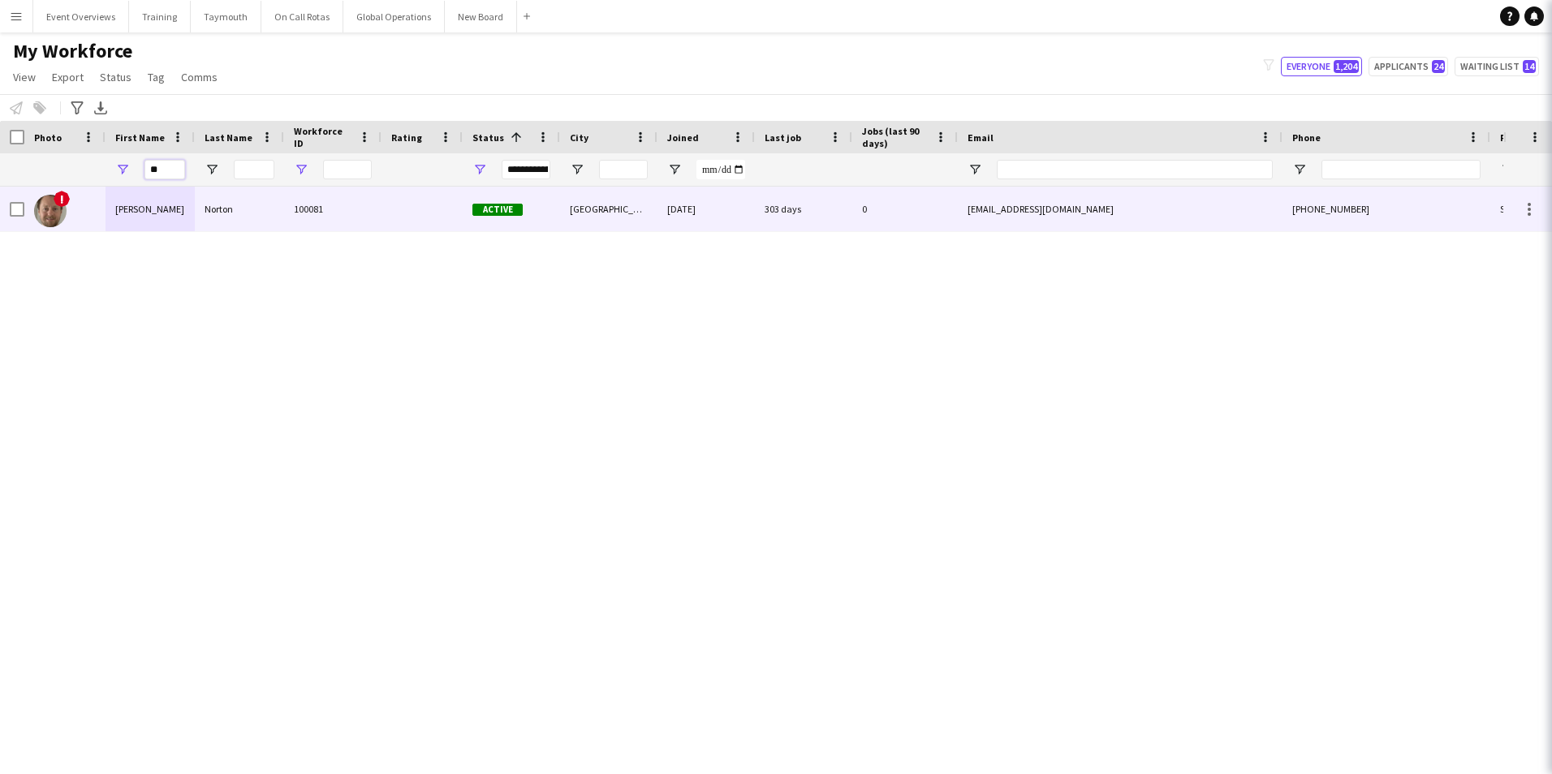
type input "*"
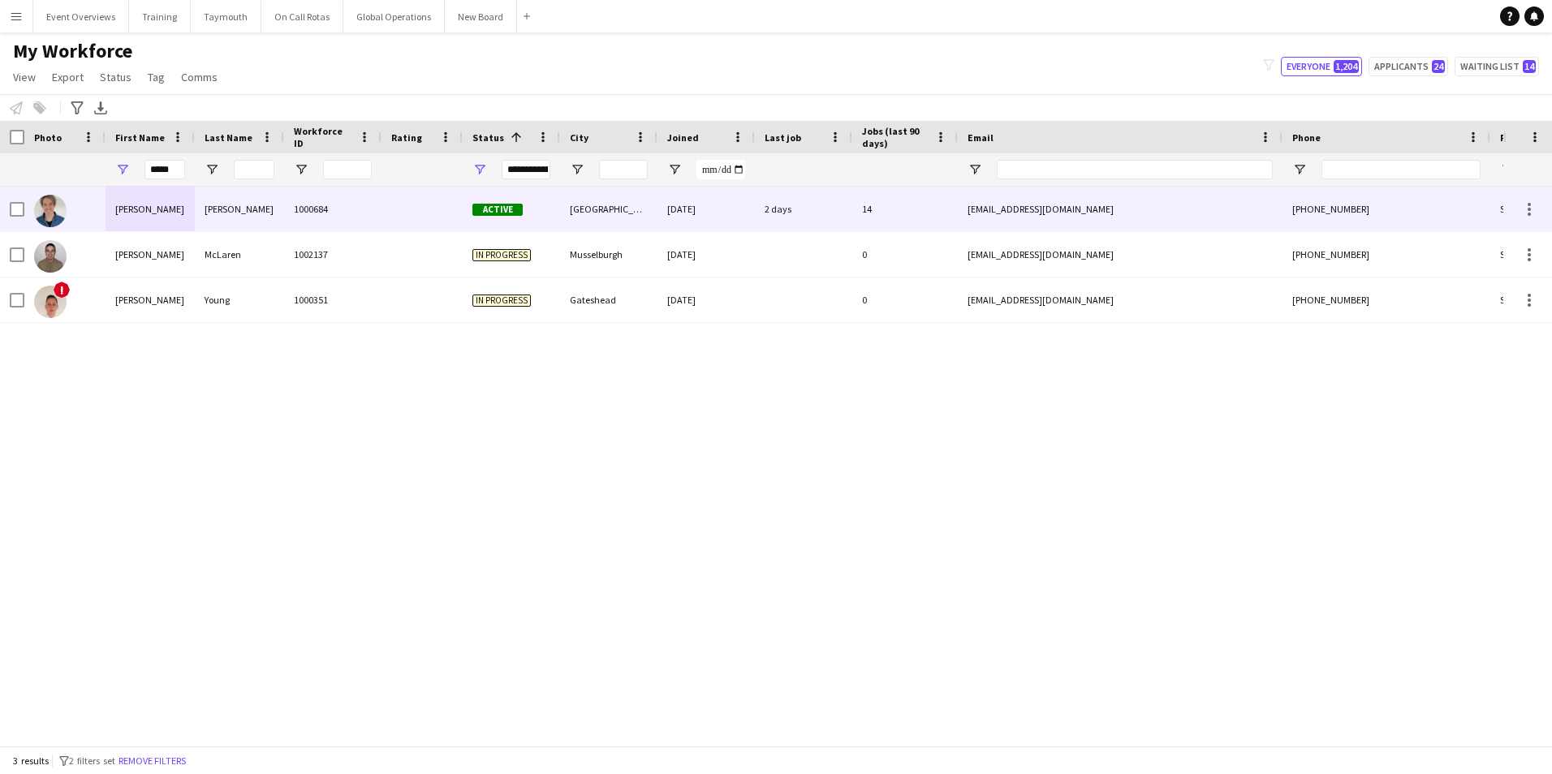
click at [129, 203] on div "[PERSON_NAME]" at bounding box center [150, 209] width 89 height 45
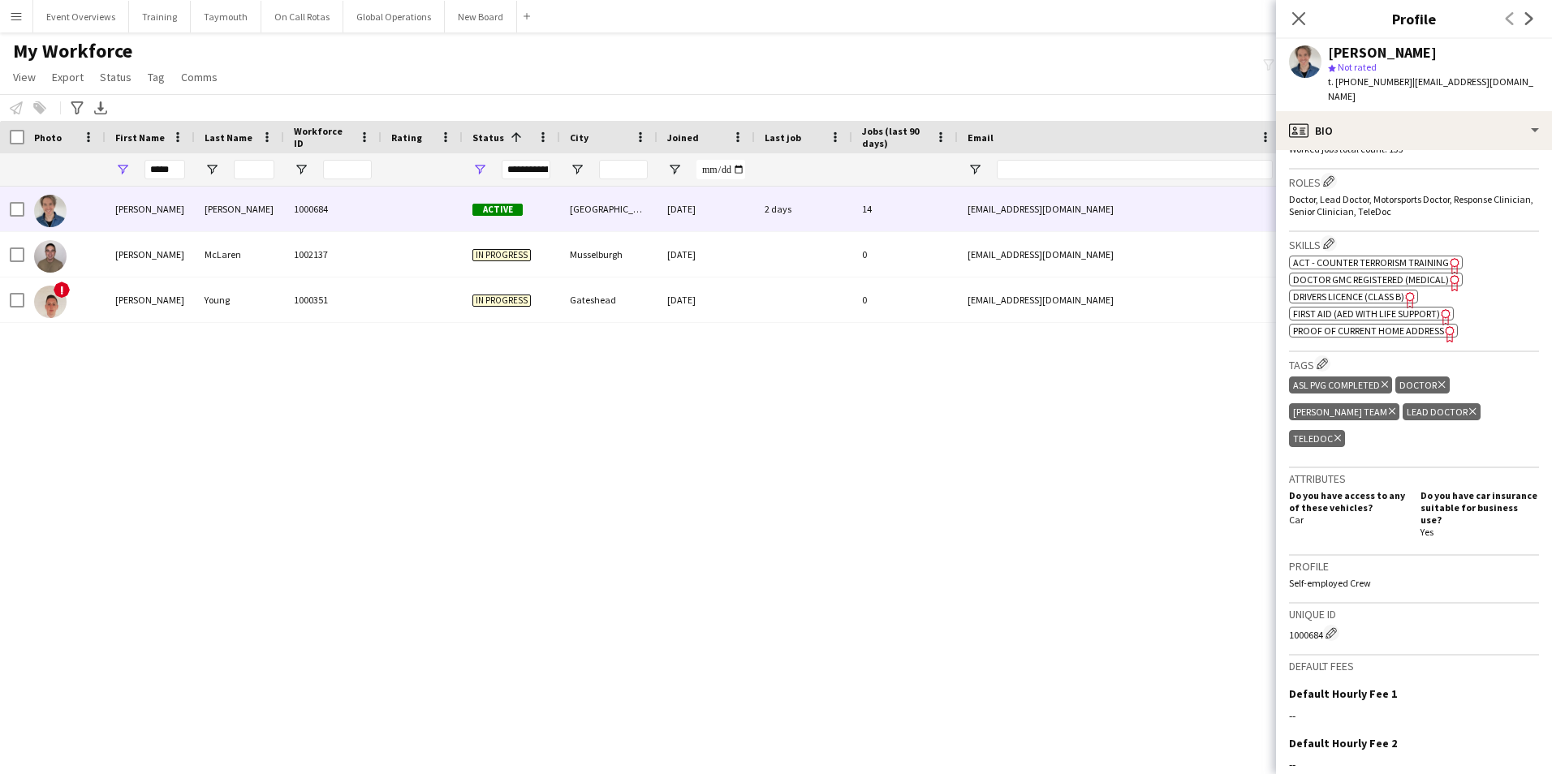
scroll to position [626, 0]
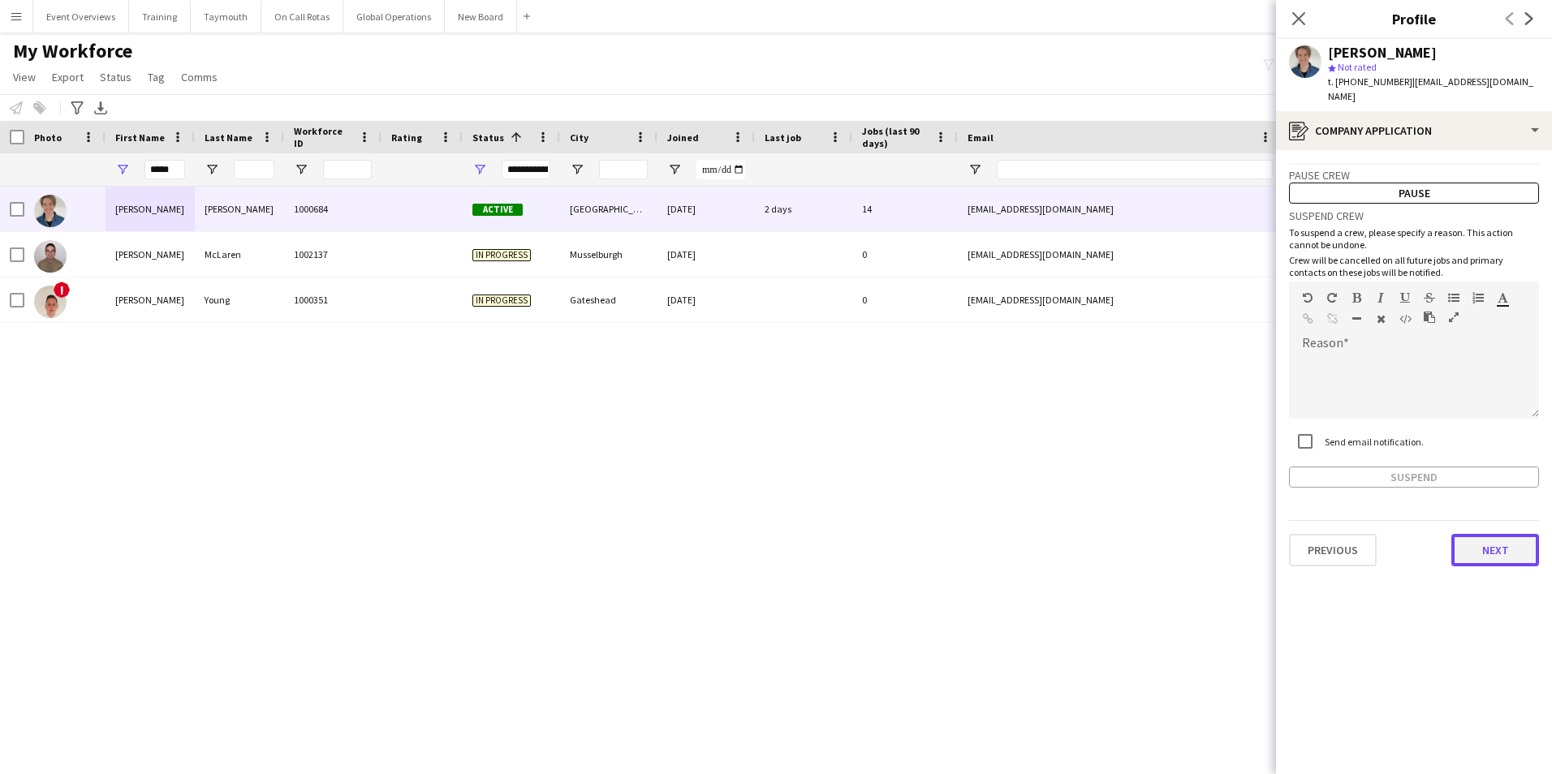
click at [1493, 538] on button "Next" at bounding box center [1495, 550] width 88 height 32
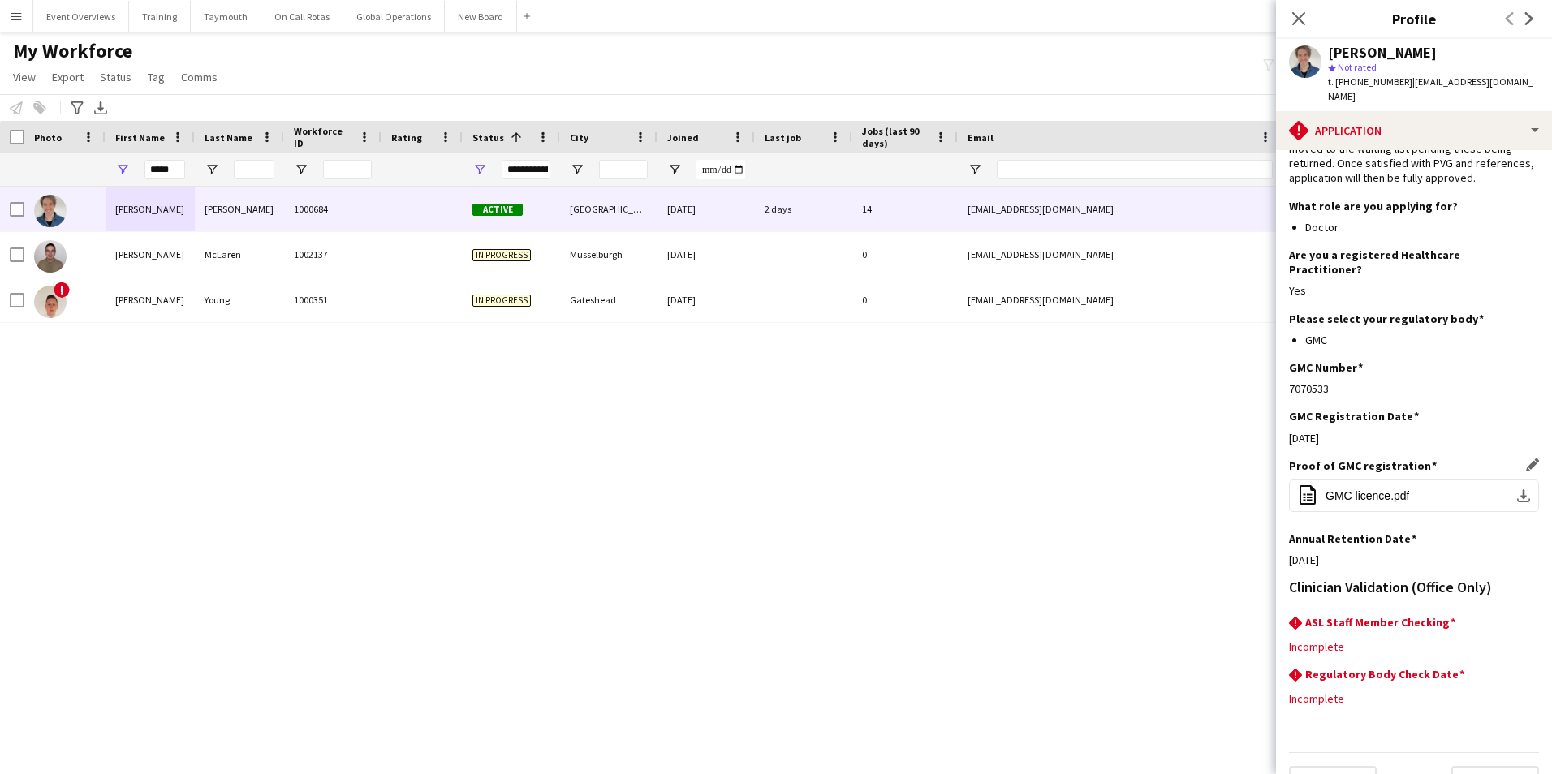
scroll to position [132, 0]
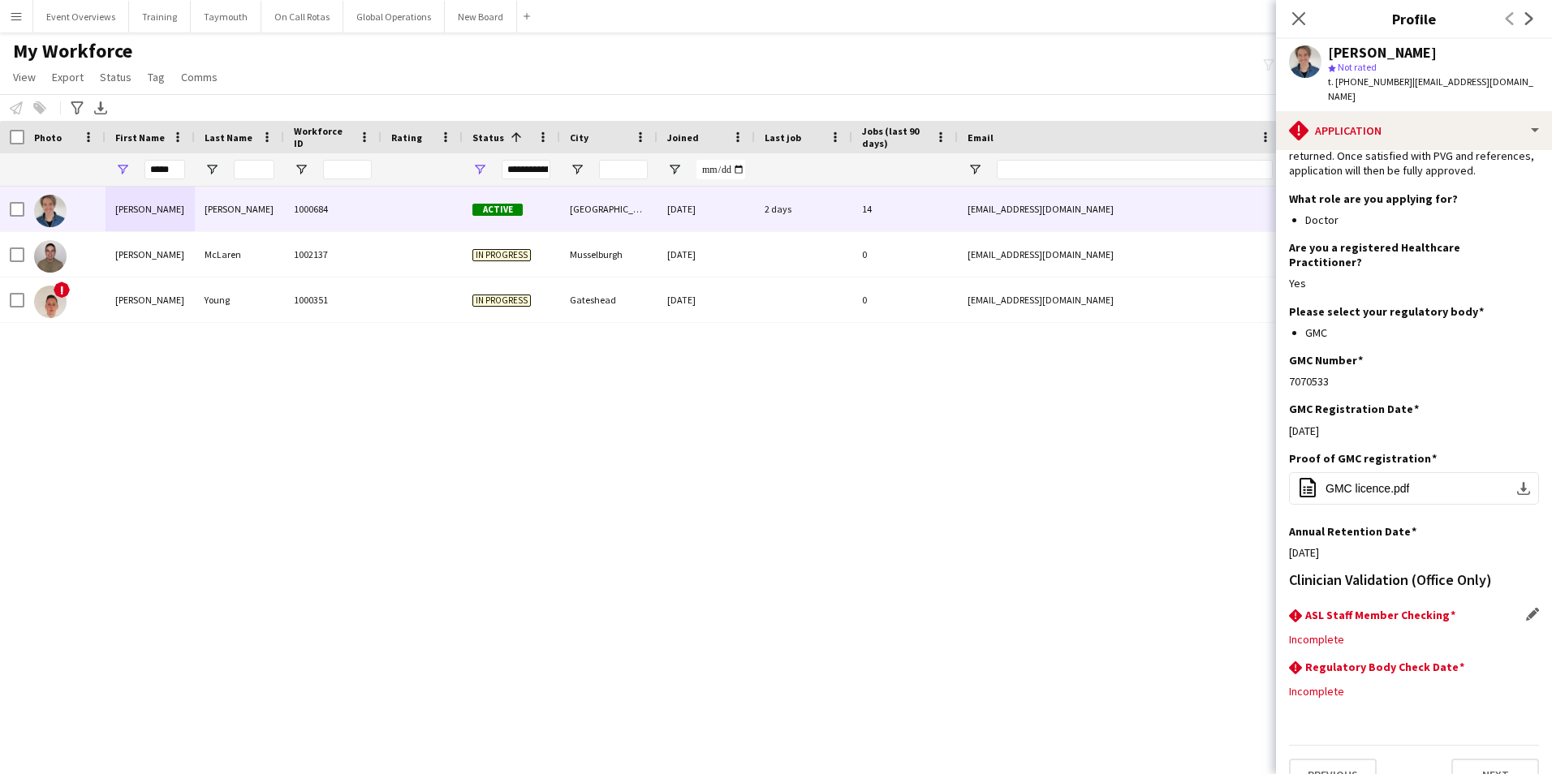
click at [1300, 632] on div "Incomplete" at bounding box center [1414, 639] width 250 height 15
click at [1526, 608] on app-icon "Edit this field" at bounding box center [1532, 614] width 13 height 13
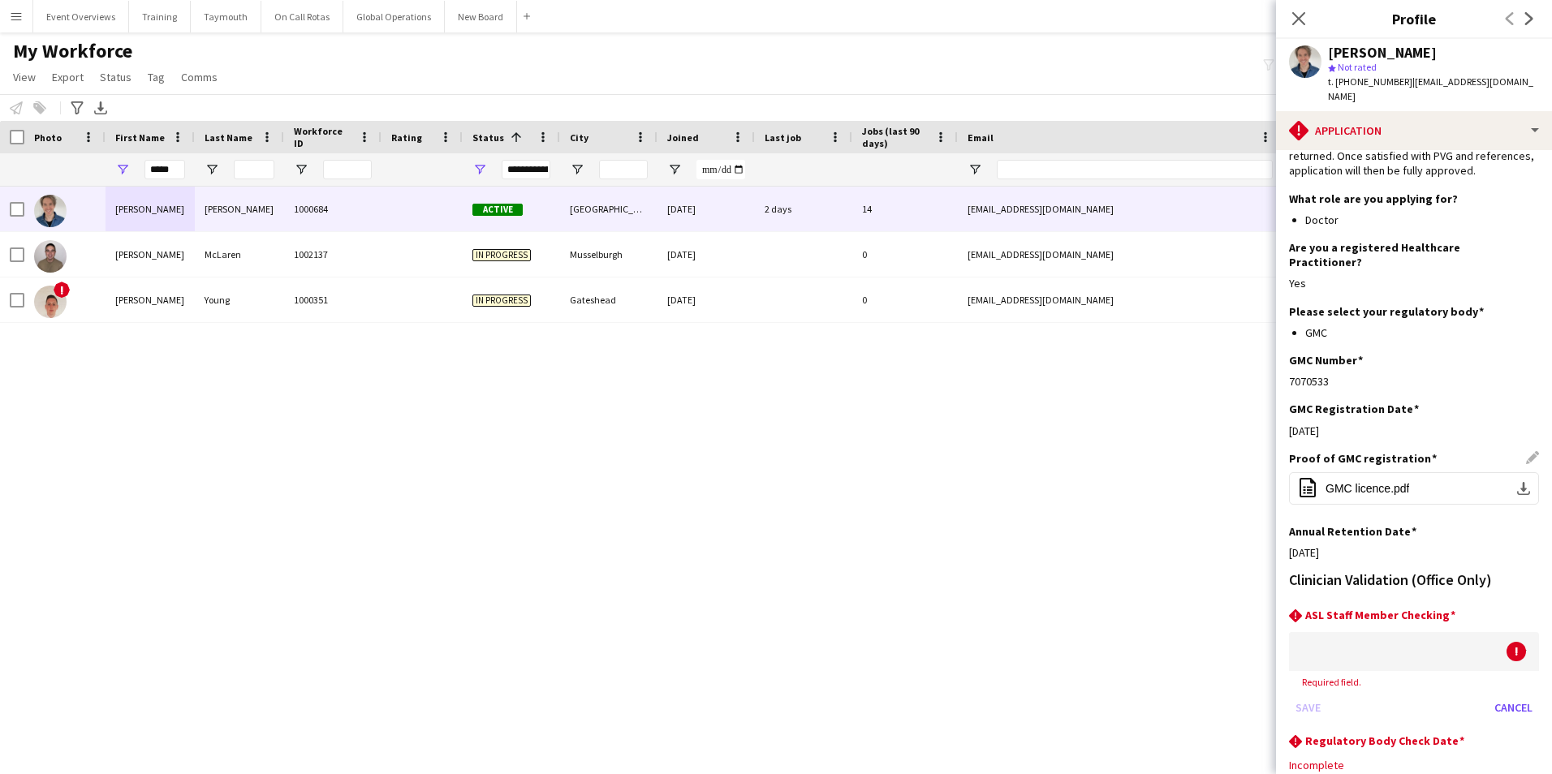
scroll to position [205, 0]
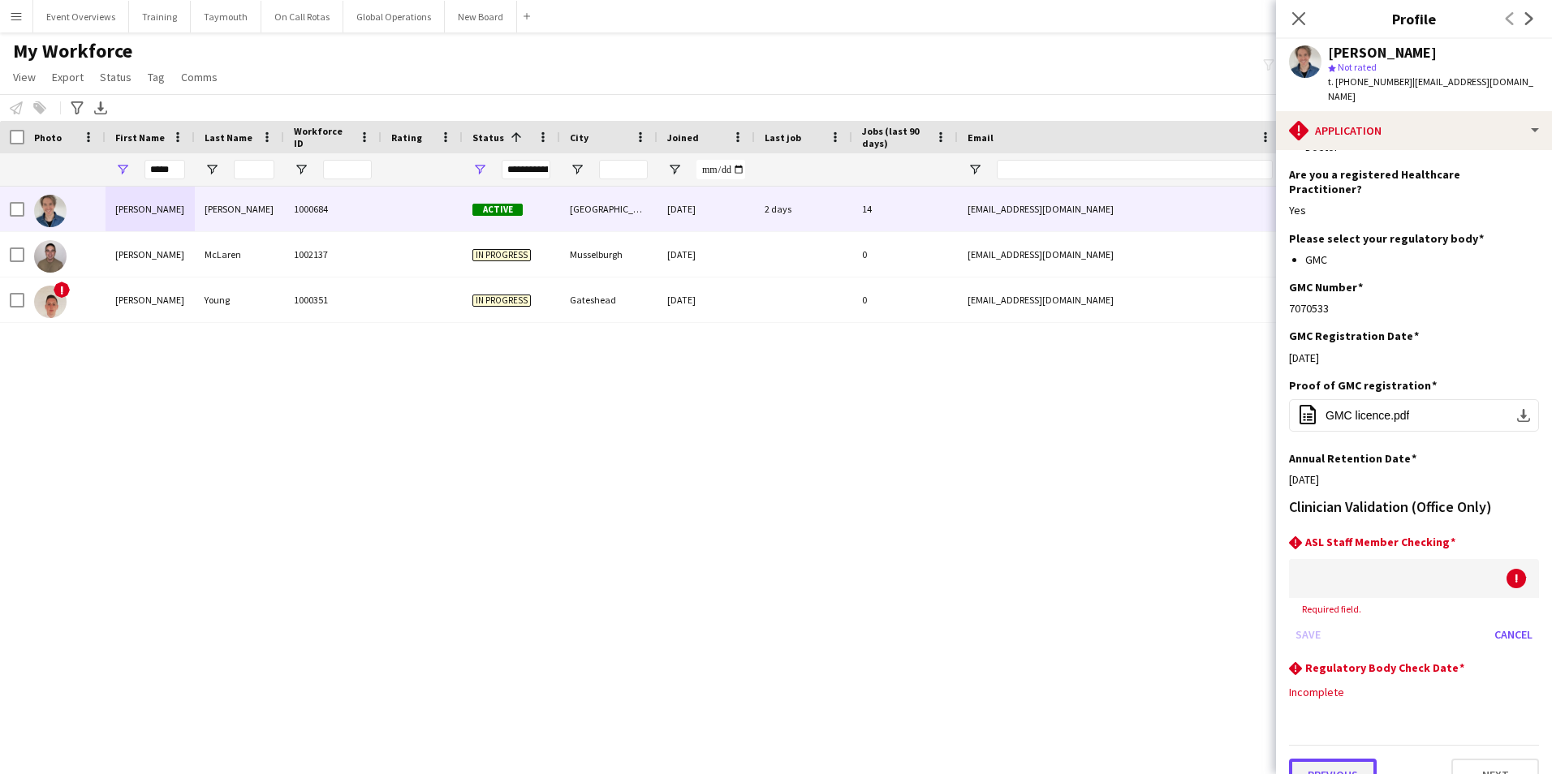
click at [1328, 759] on button "Previous" at bounding box center [1333, 775] width 88 height 32
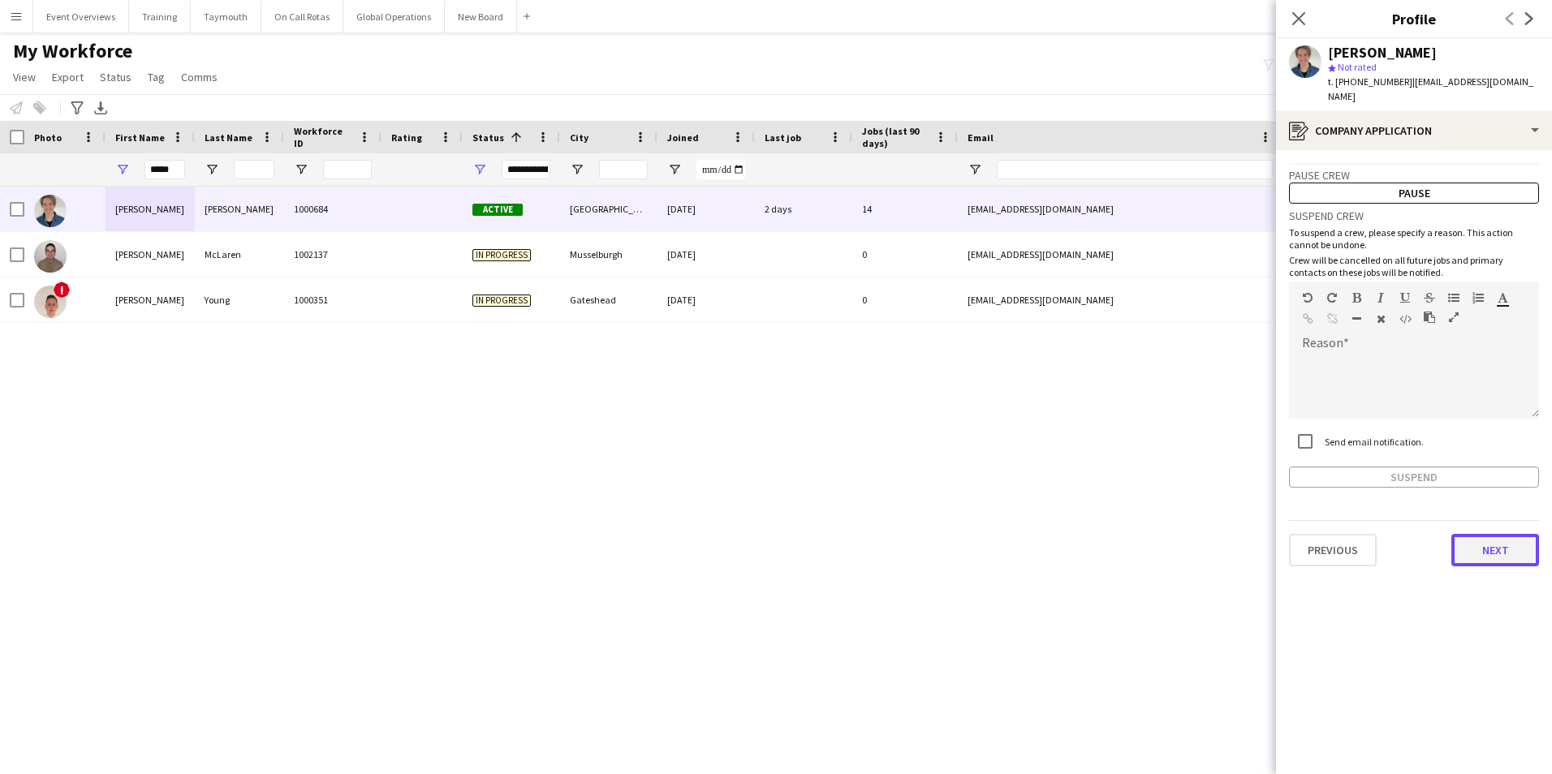
click at [1517, 545] on button "Next" at bounding box center [1495, 550] width 88 height 32
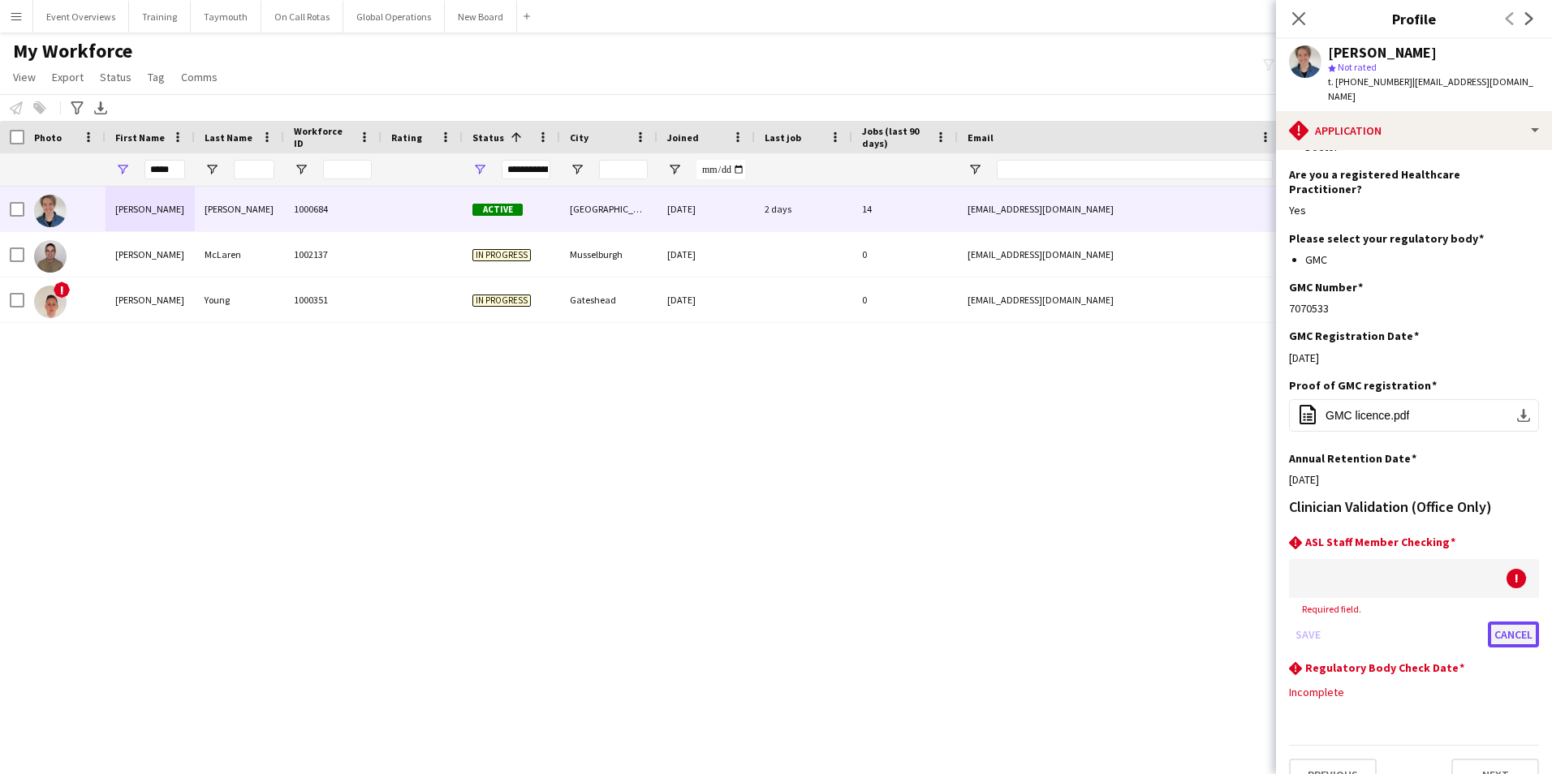
click at [1499, 622] on button "Cancel" at bounding box center [1513, 635] width 51 height 26
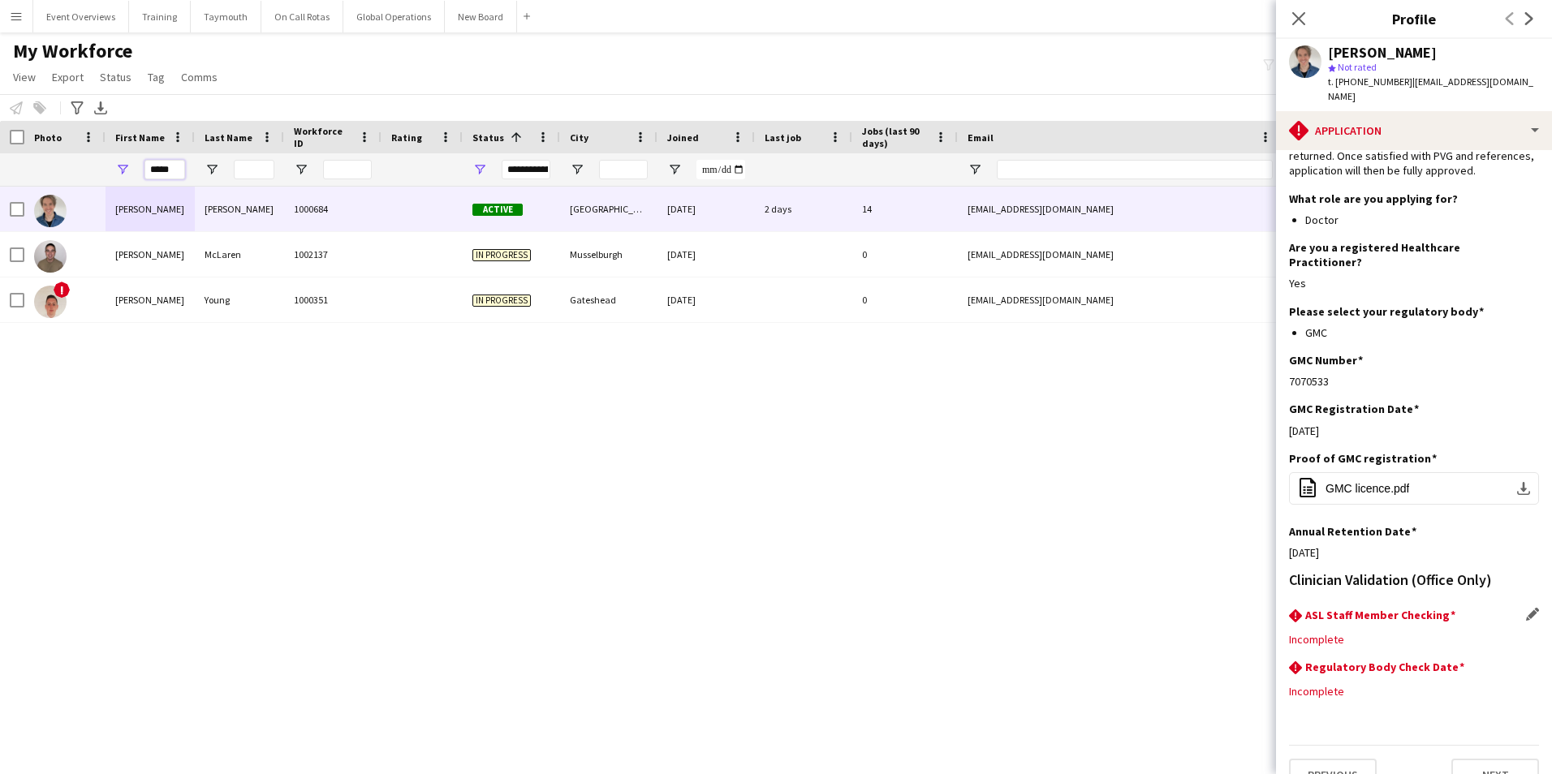
click at [174, 166] on input "*****" at bounding box center [164, 169] width 41 height 19
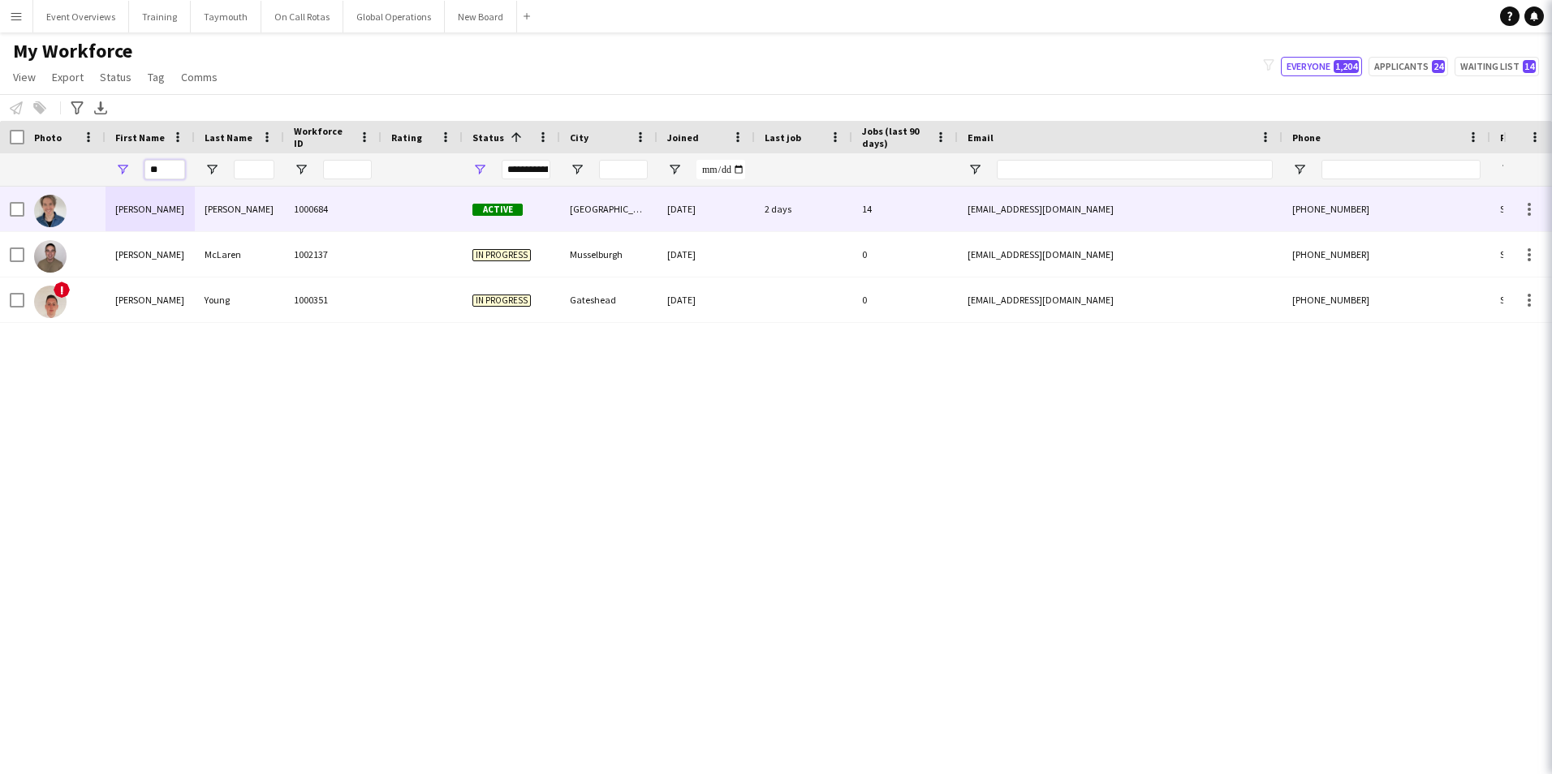
type input "*"
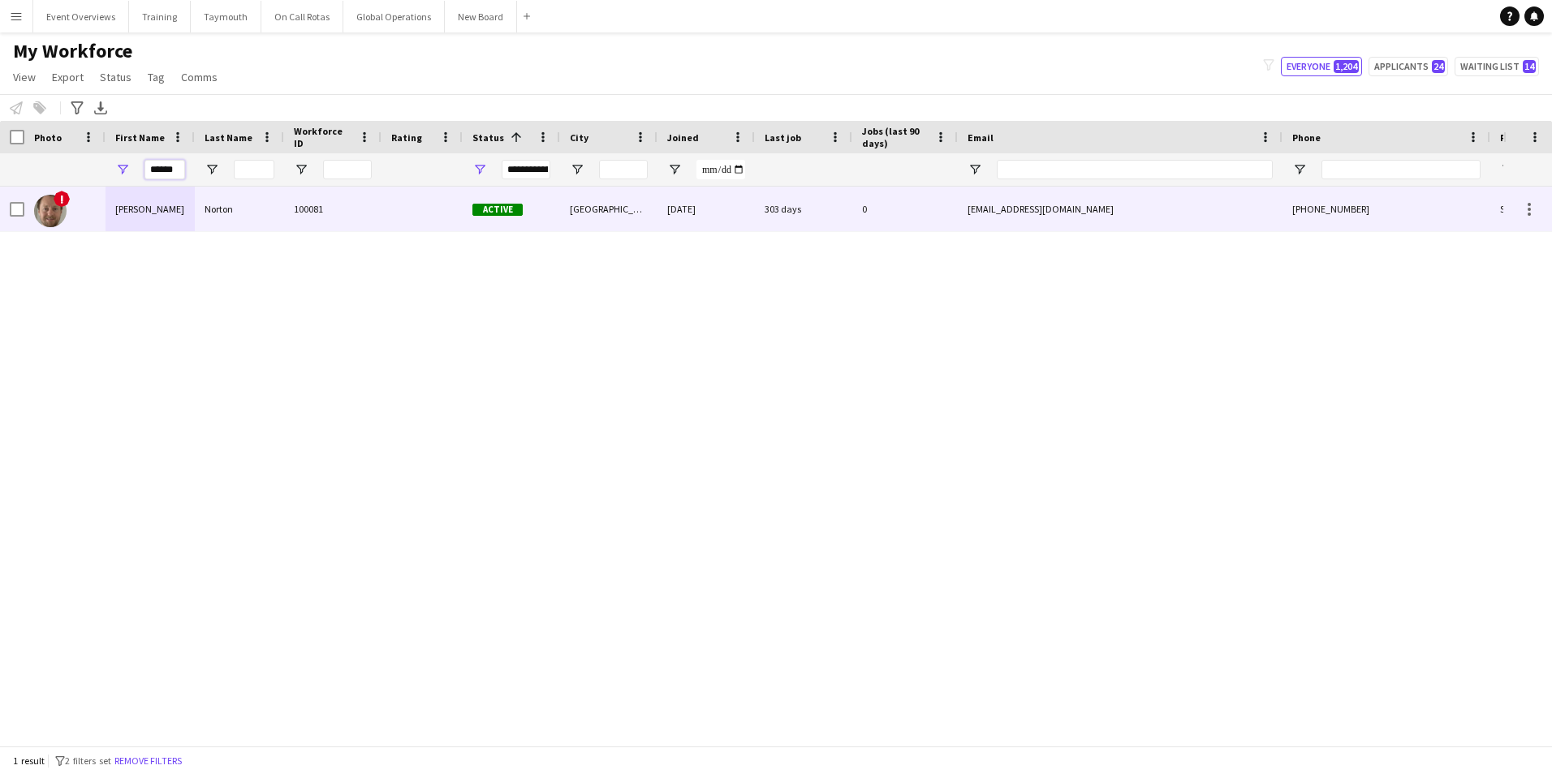
type input "******"
click at [131, 206] on div "[PERSON_NAME]" at bounding box center [150, 209] width 89 height 45
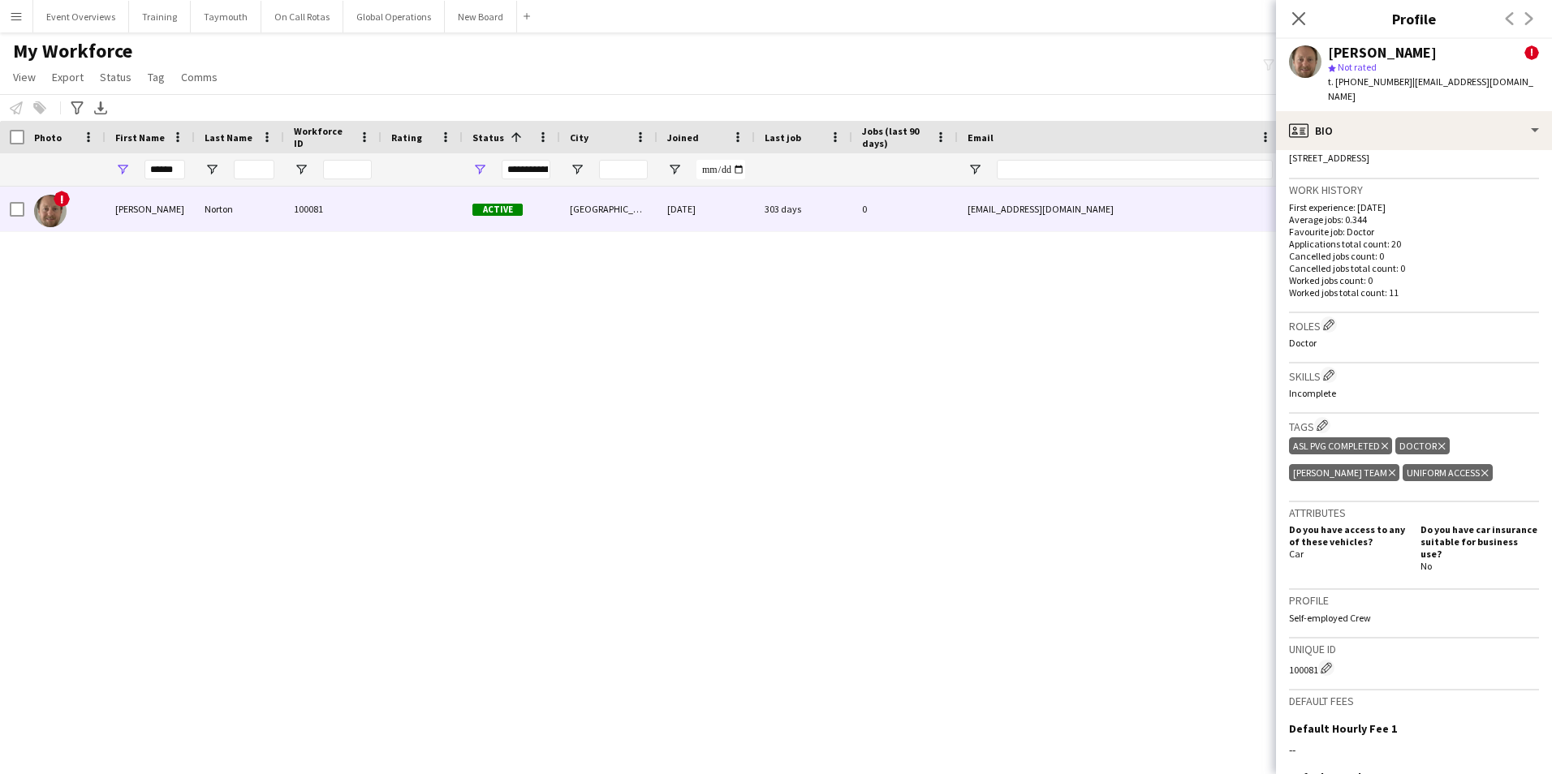
scroll to position [704, 0]
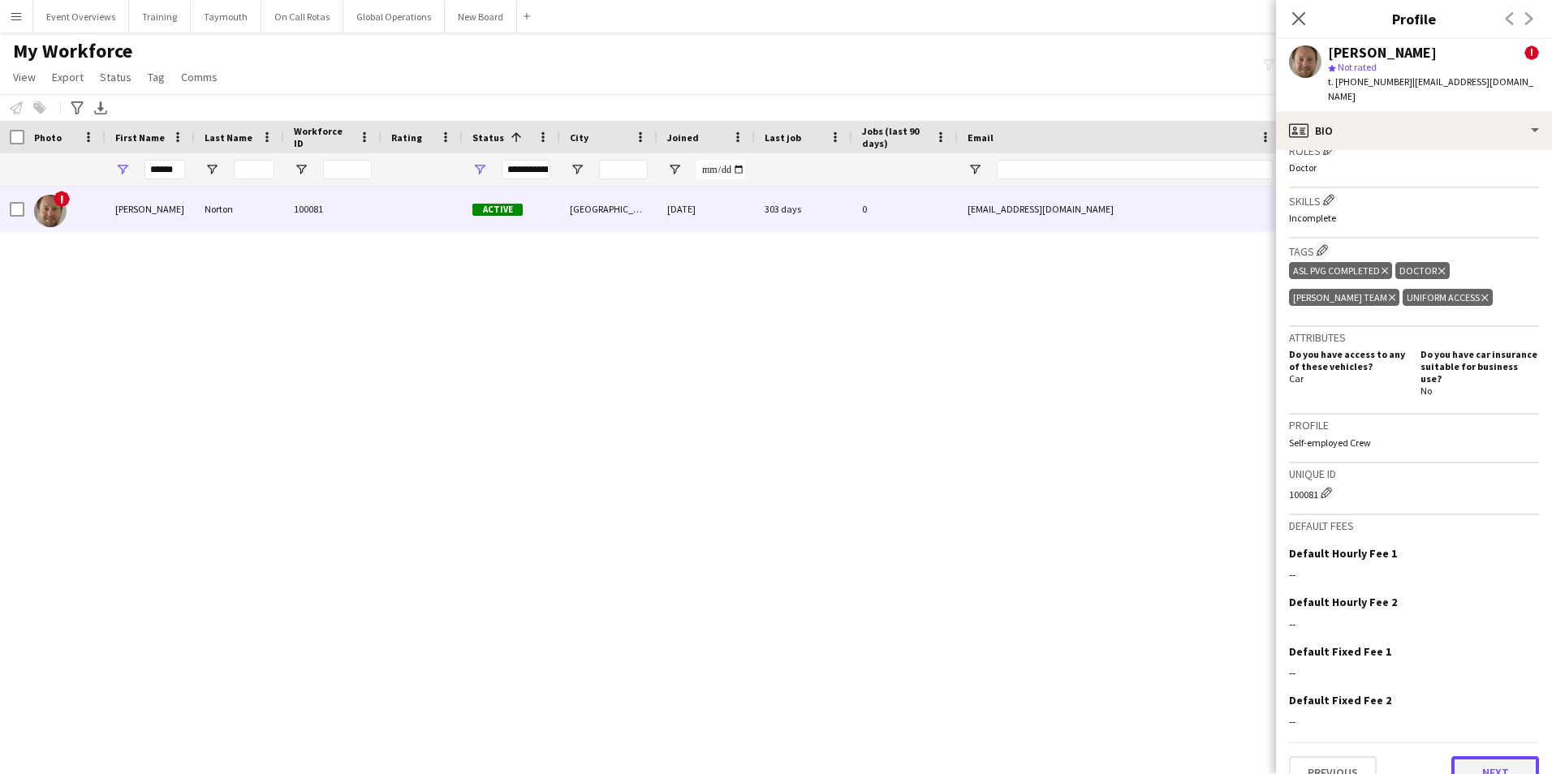
click at [1467, 756] on button "Next" at bounding box center [1495, 772] width 88 height 32
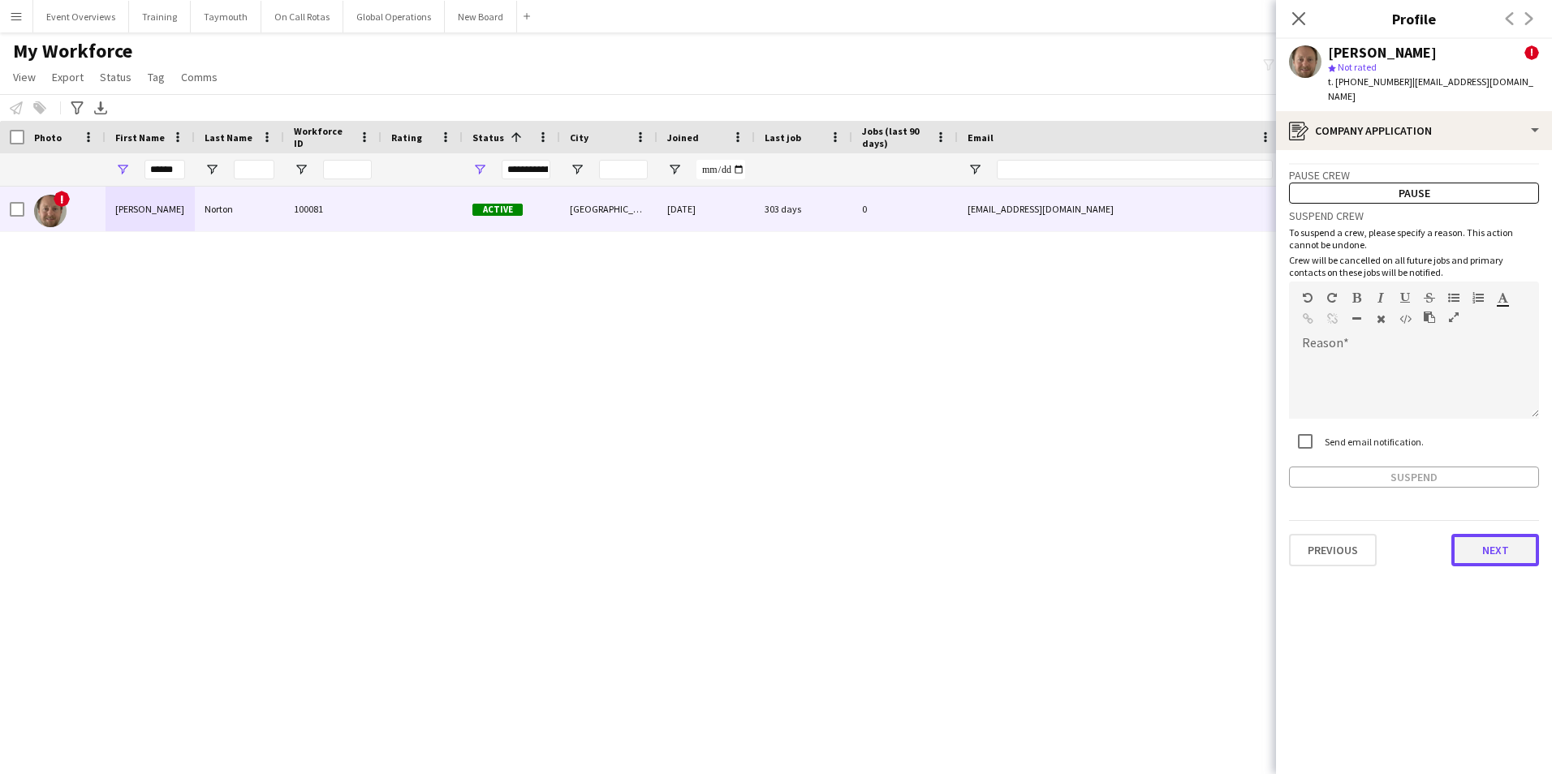
click at [1483, 534] on button "Next" at bounding box center [1495, 550] width 88 height 32
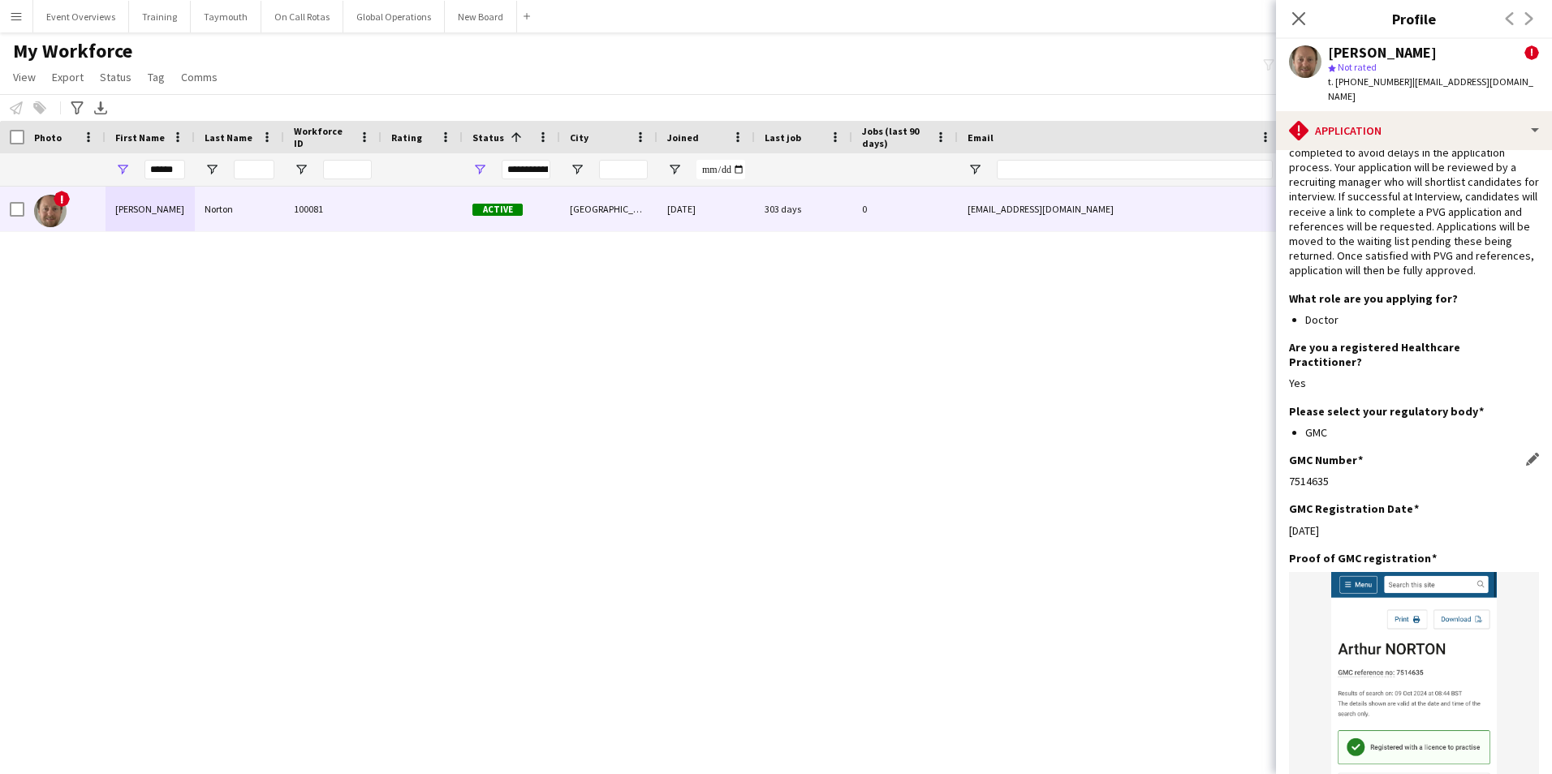
scroll to position [0, 0]
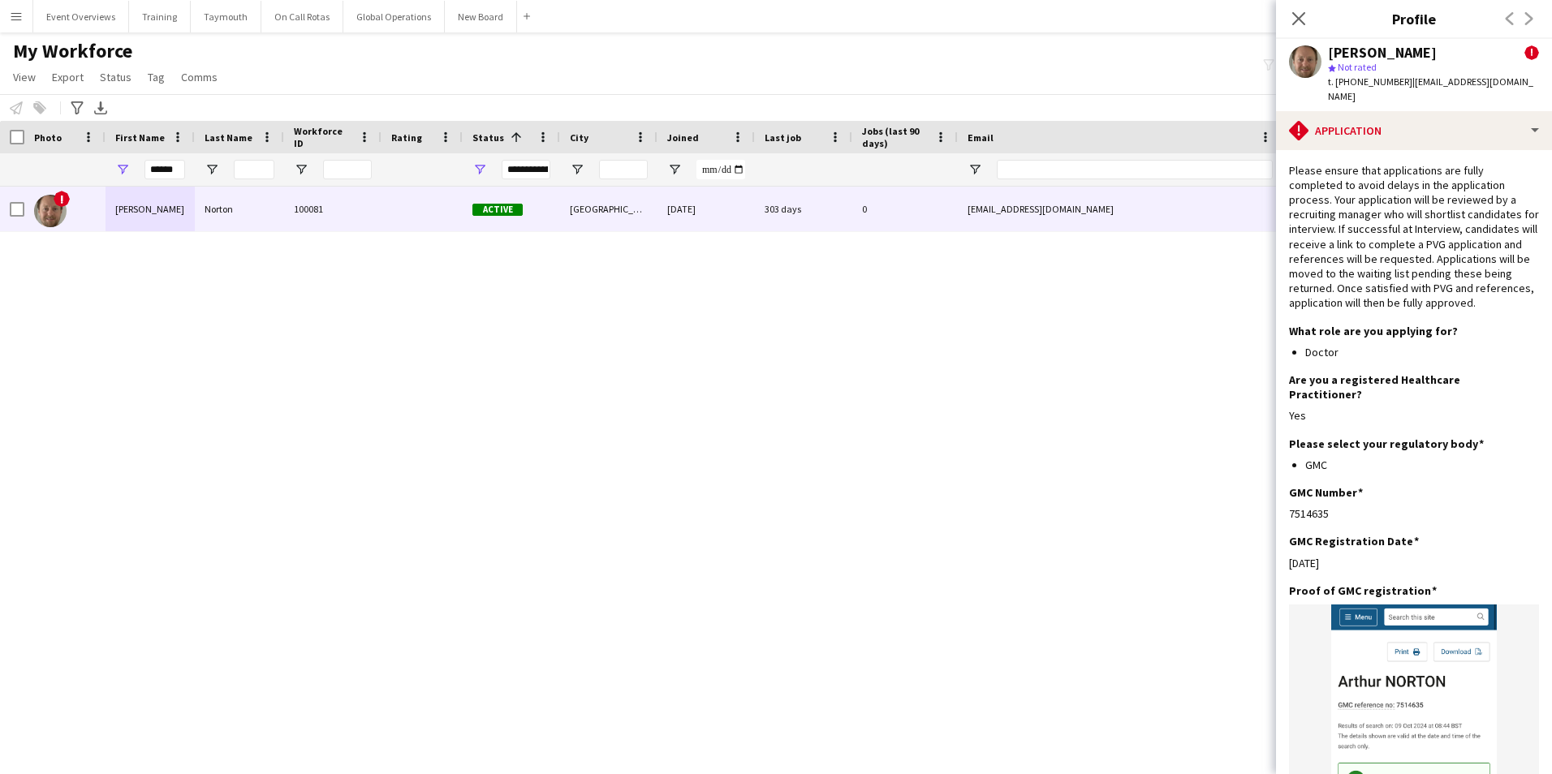
click at [974, 434] on div "! [PERSON_NAME] 100081 Active [GEOGRAPHIC_DATA] [DATE] 303 days 0 [EMAIL_ADDRES…" at bounding box center [751, 460] width 1503 height 547
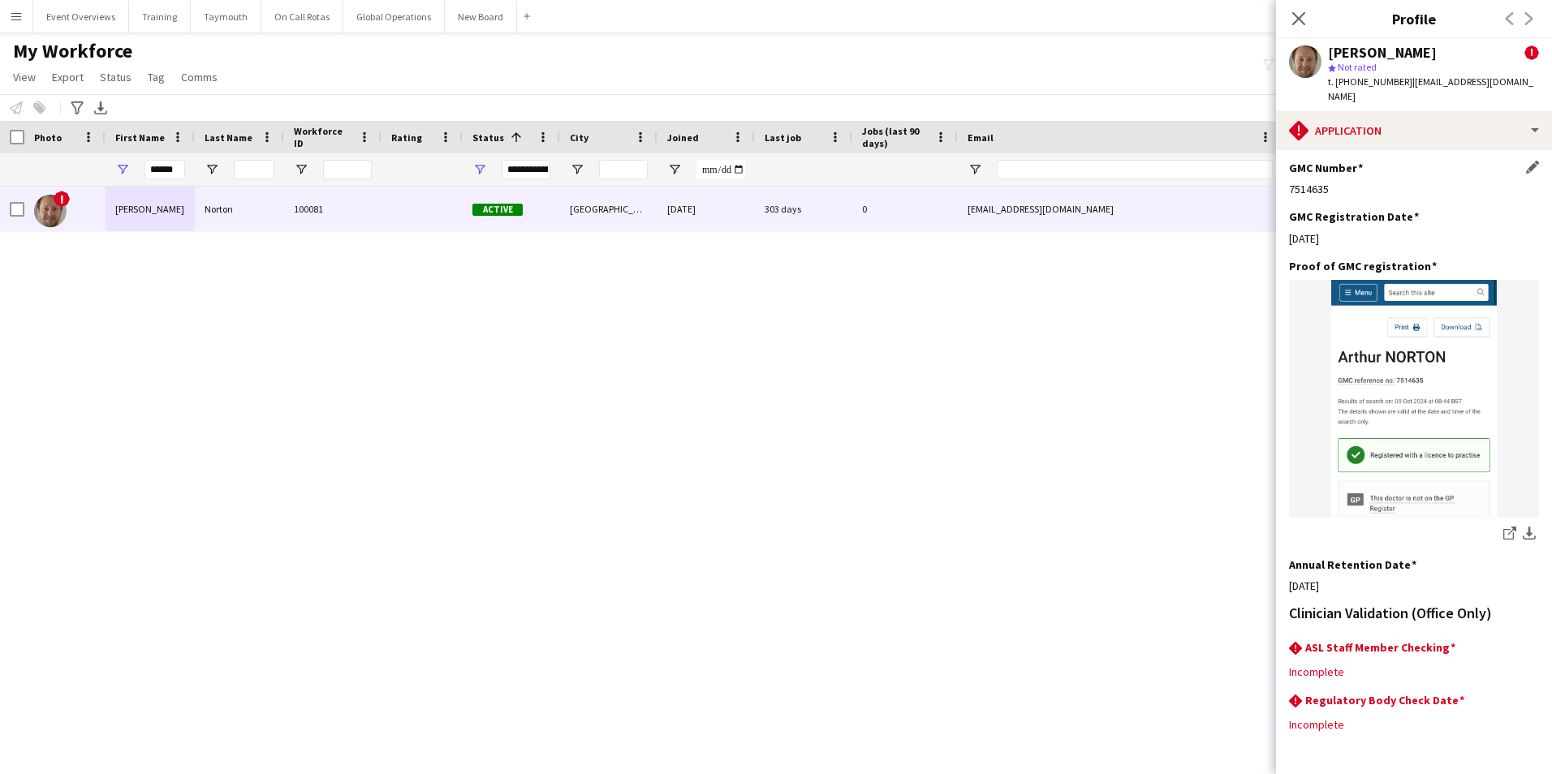
scroll to position [357, 0]
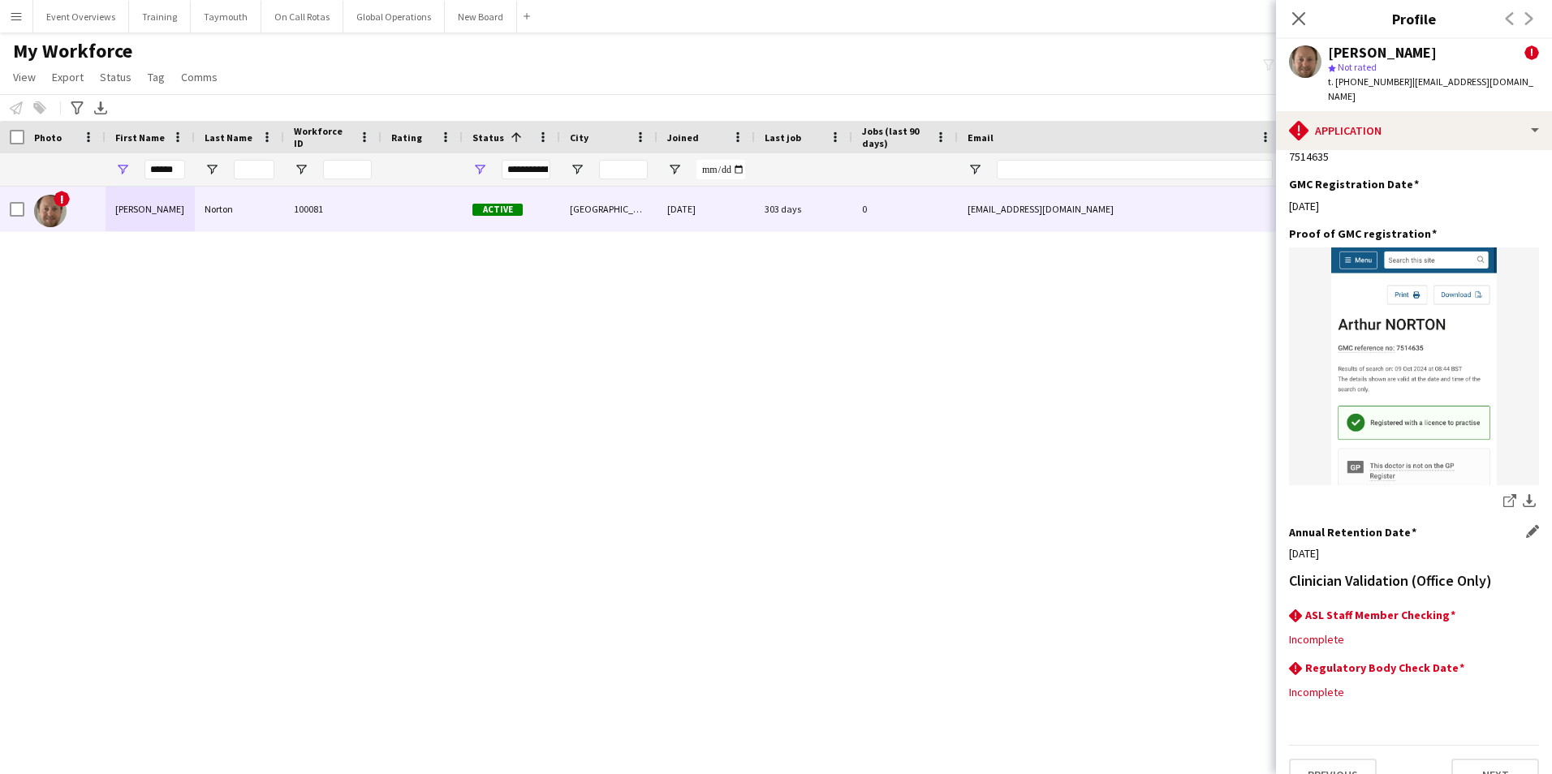
click at [1343, 546] on div "[DATE]" at bounding box center [1414, 553] width 250 height 15
click at [1526, 525] on app-icon "Edit this field" at bounding box center [1532, 531] width 13 height 13
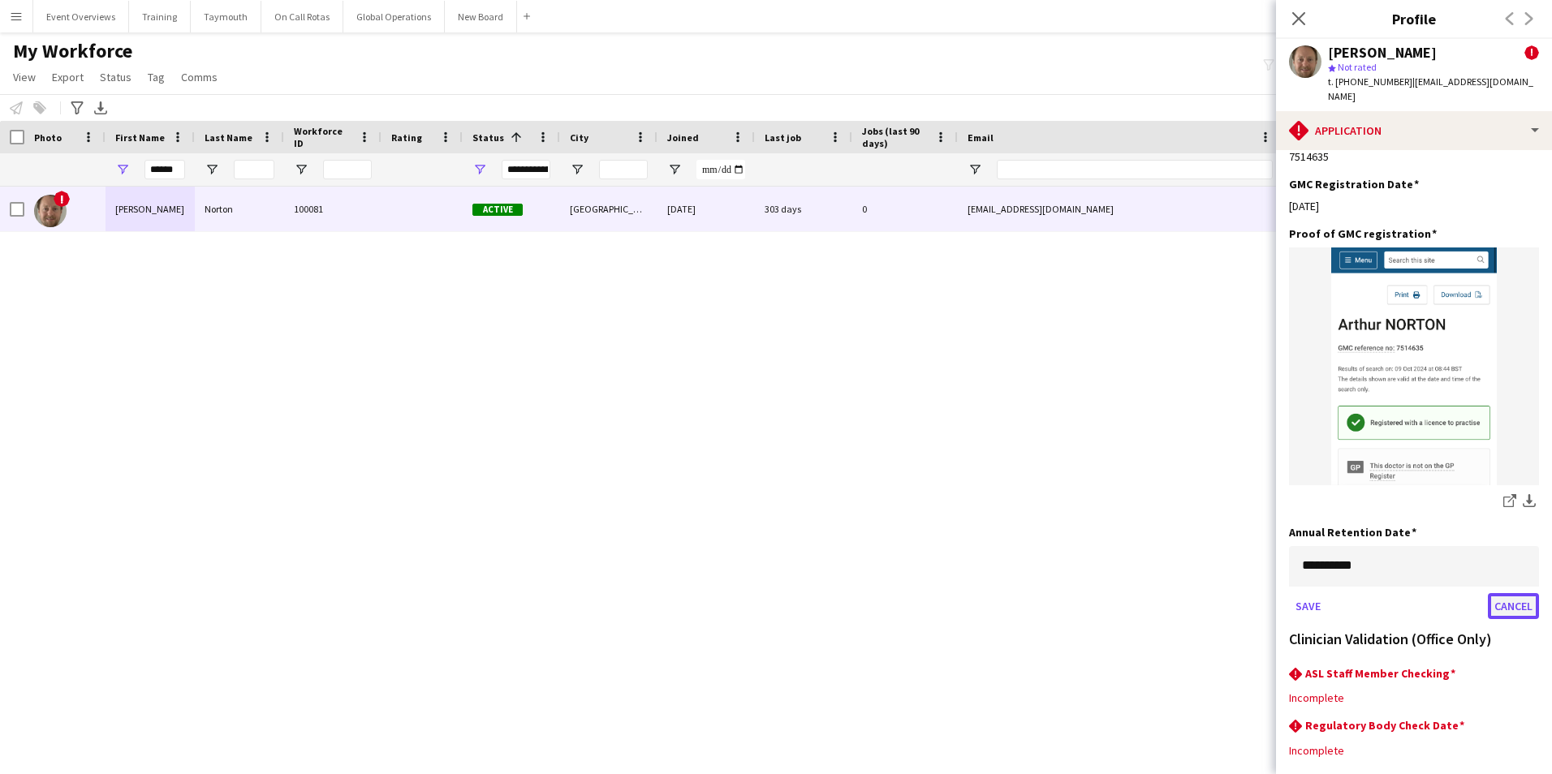
click at [1501, 593] on button "Cancel" at bounding box center [1513, 606] width 51 height 26
